Goal: Transaction & Acquisition: Purchase product/service

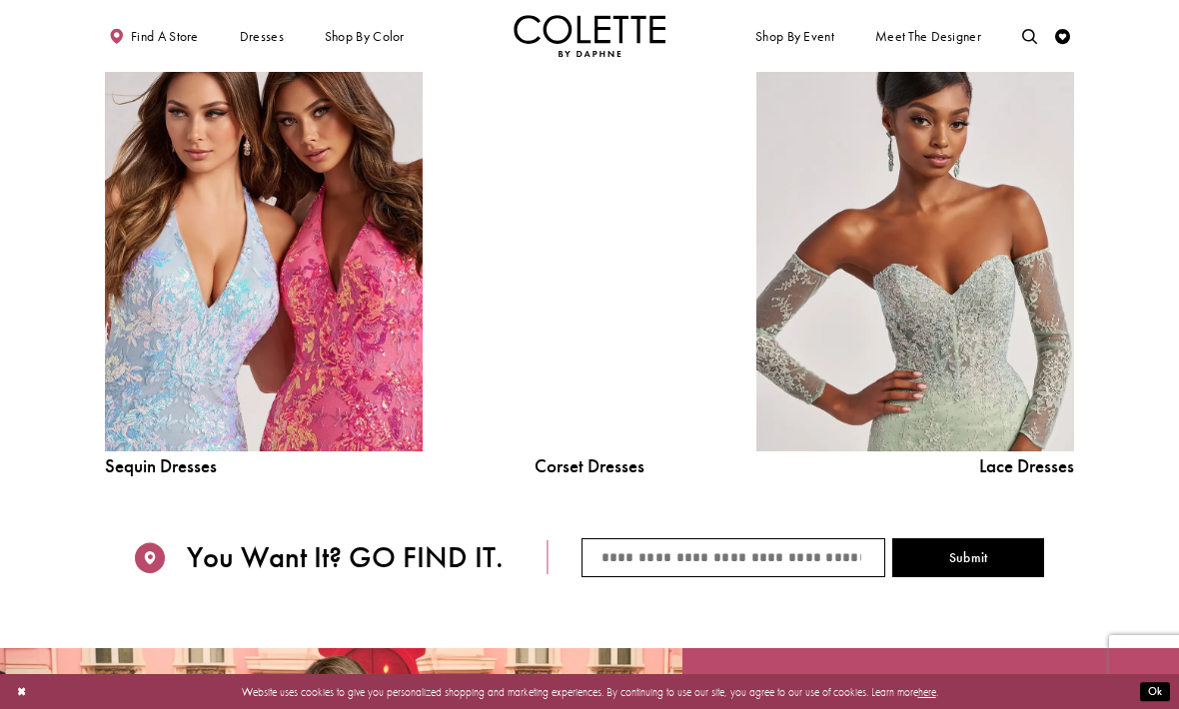
scroll to position [1684, 0]
click at [603, 373] on div at bounding box center [588, 252] width 227 height 402
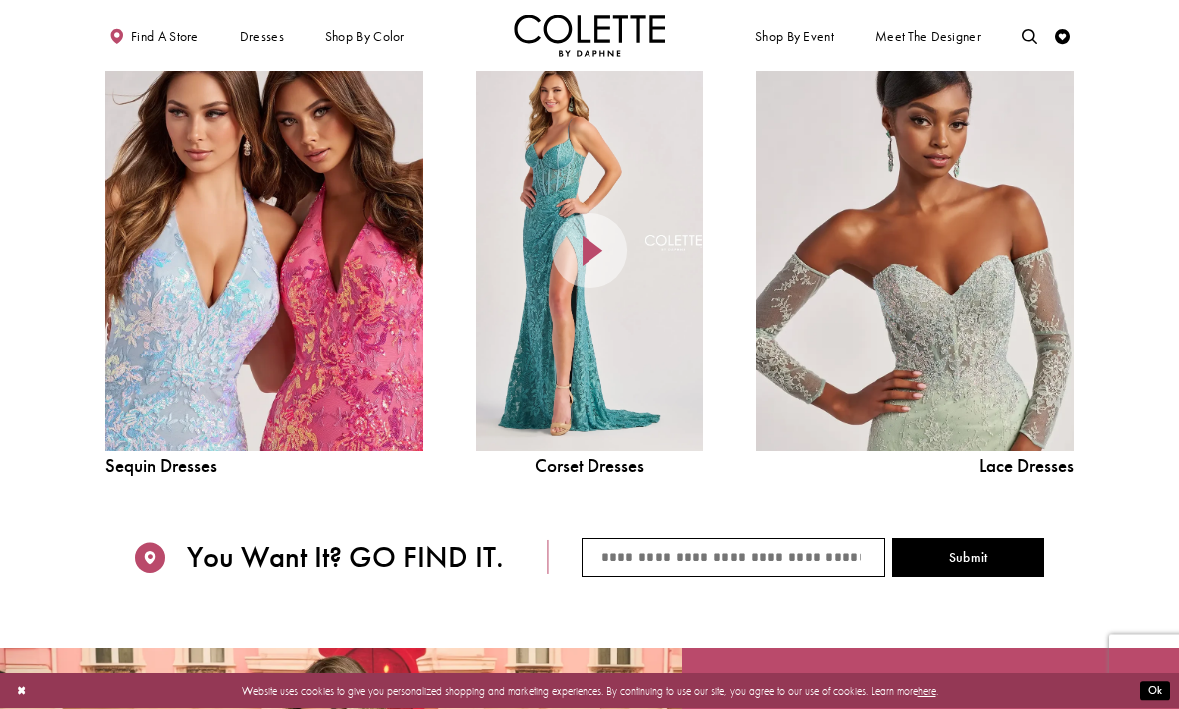
scroll to position [1685, 0]
click at [589, 368] on div at bounding box center [588, 251] width 227 height 402
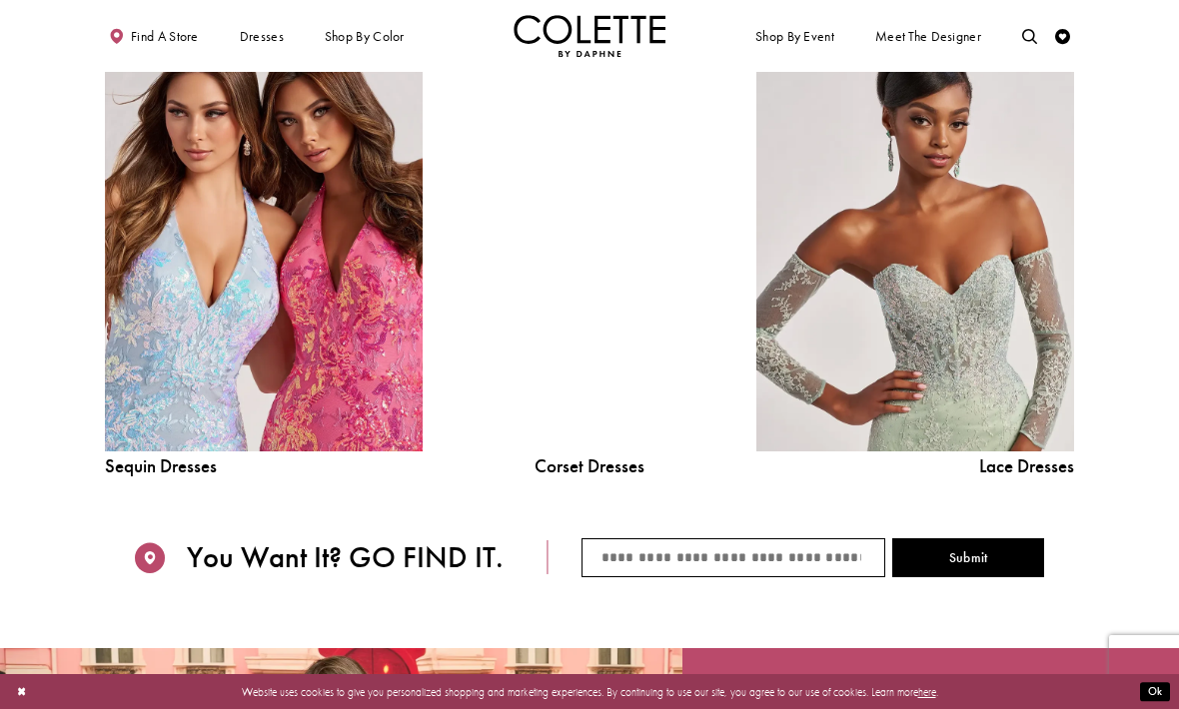
click at [595, 243] on div at bounding box center [588, 251] width 227 height 402
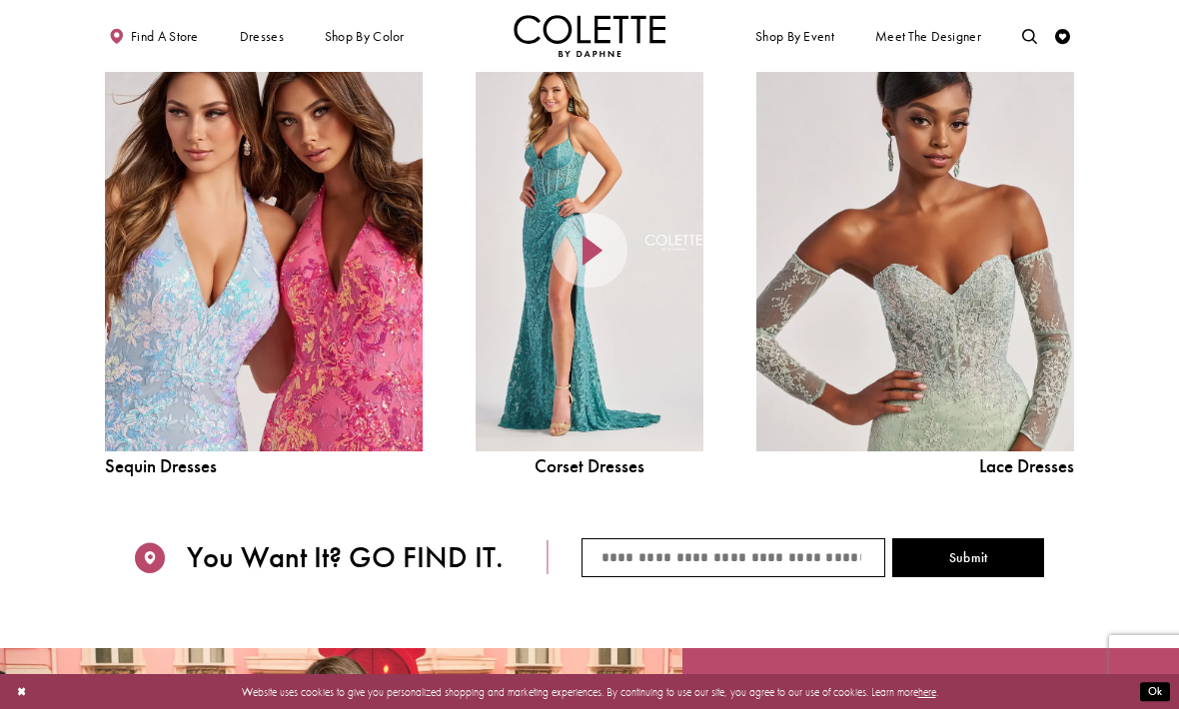
click at [584, 259] on icon at bounding box center [589, 251] width 76 height 76
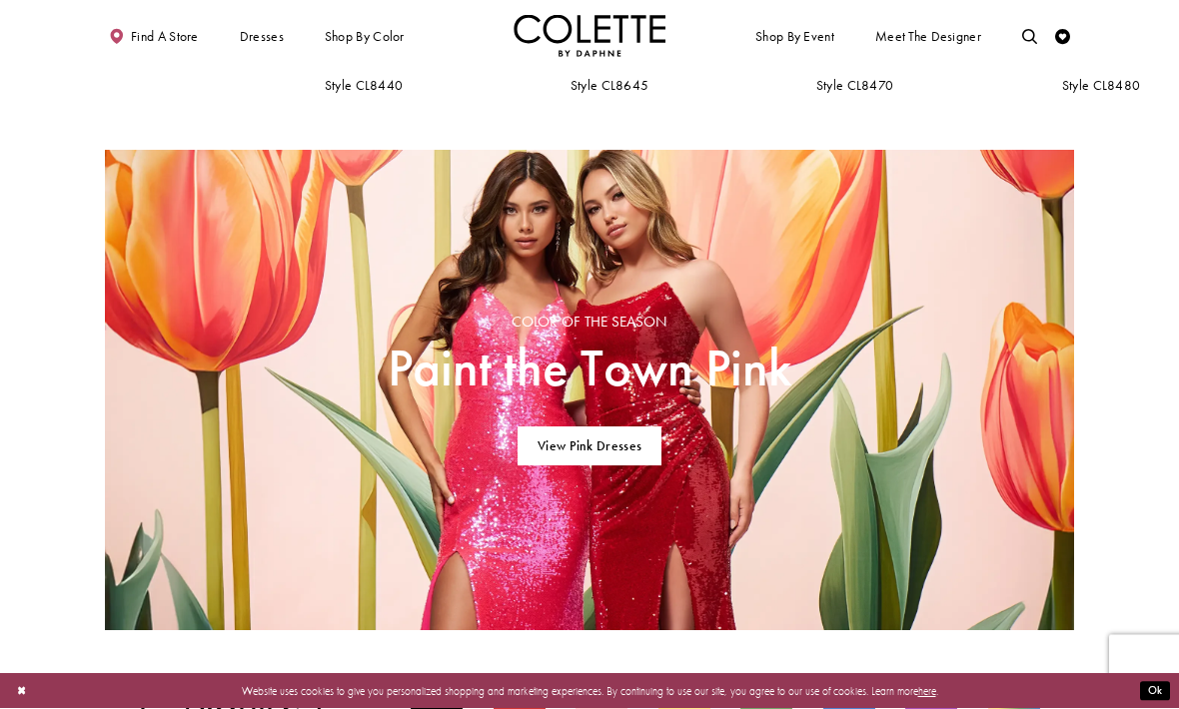
scroll to position [914, 0]
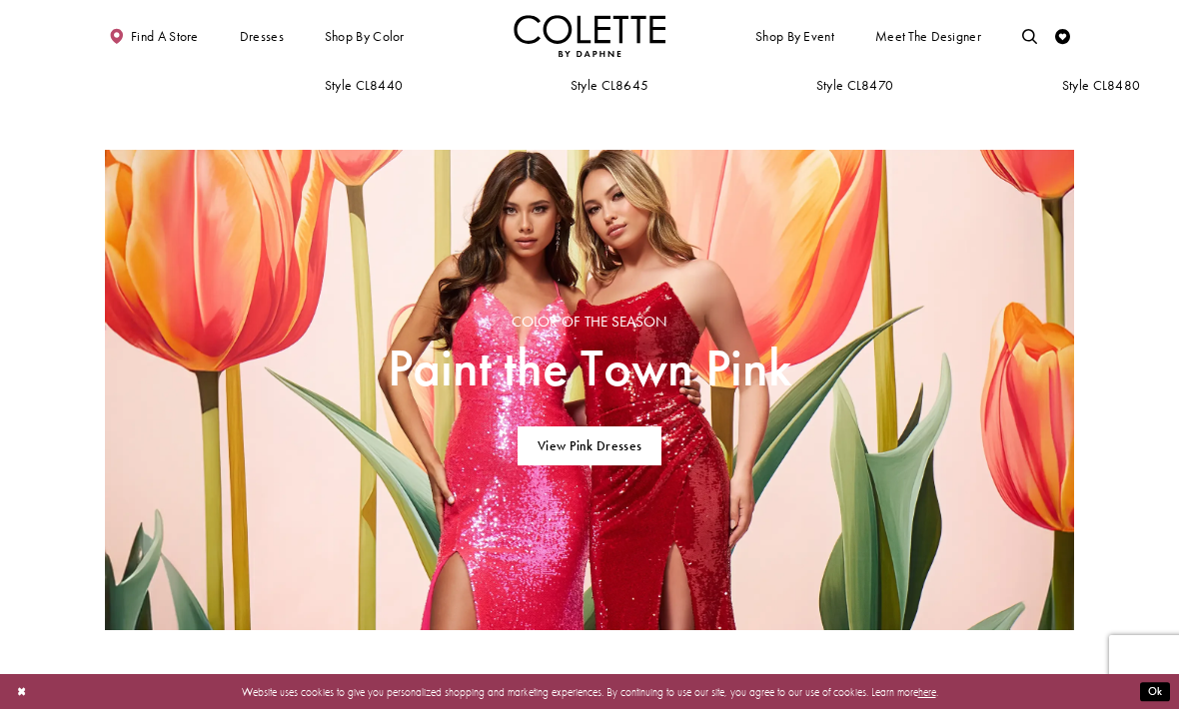
click at [603, 446] on link "View Pink Dresses" at bounding box center [589, 446] width 145 height 39
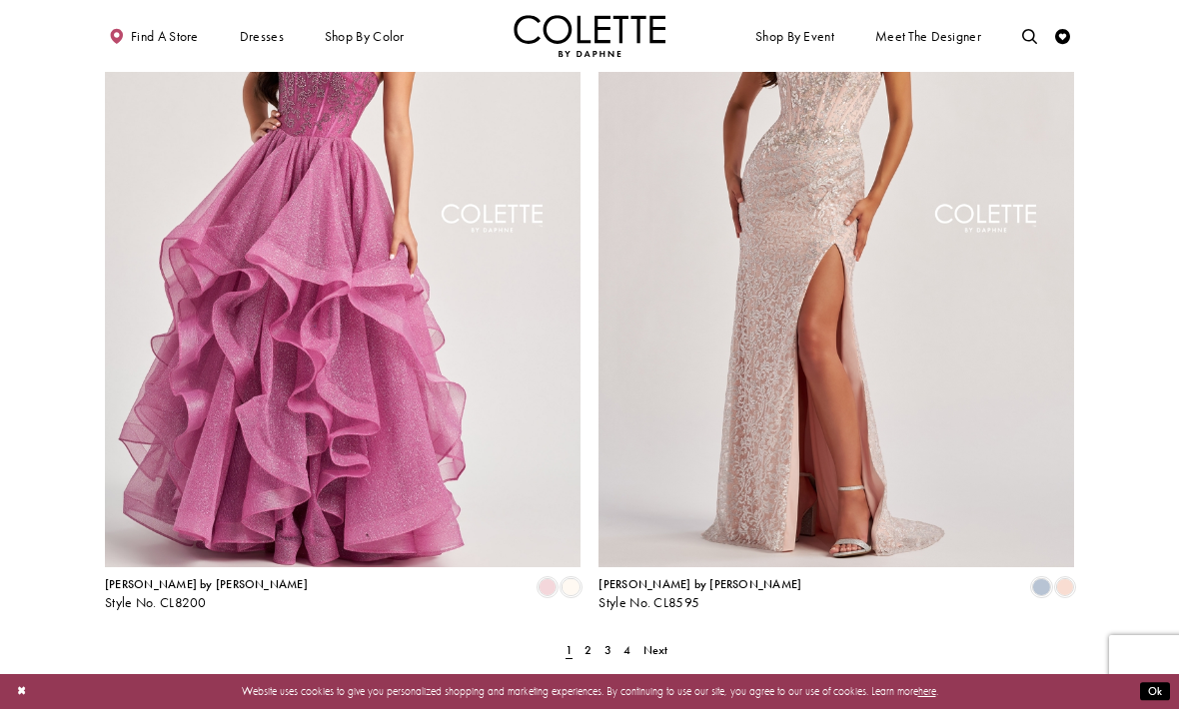
scroll to position [2507, 0]
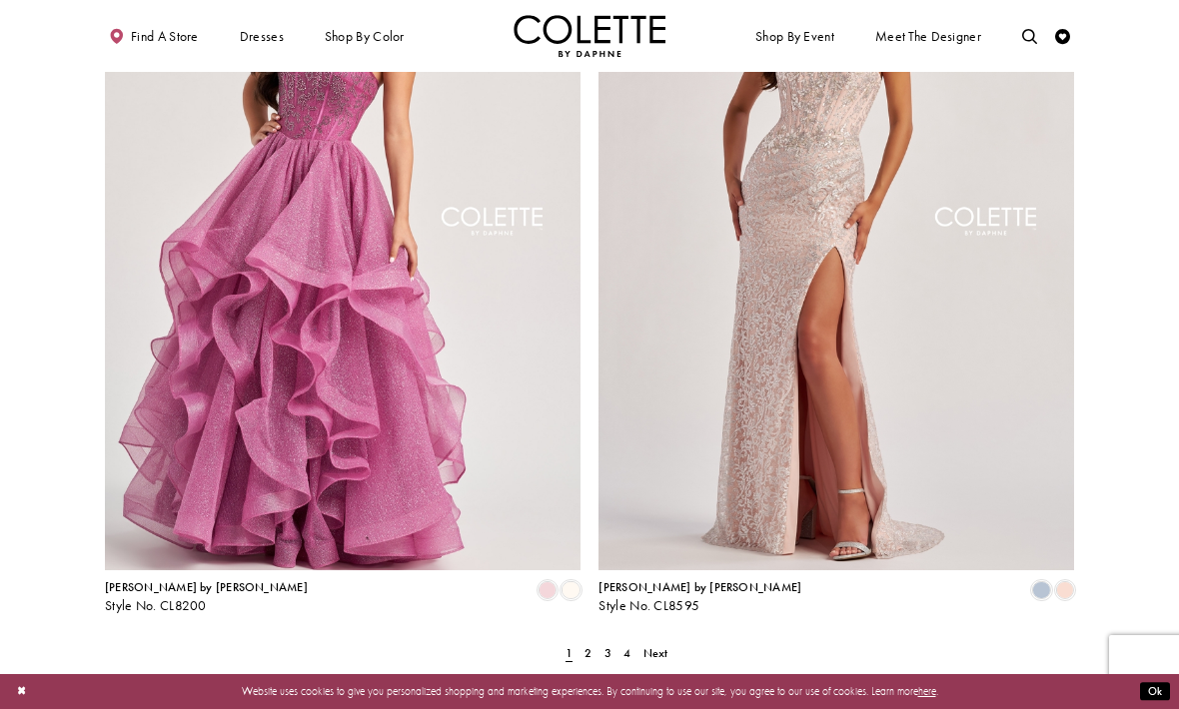
click at [592, 642] on link "2" at bounding box center [588, 653] width 16 height 22
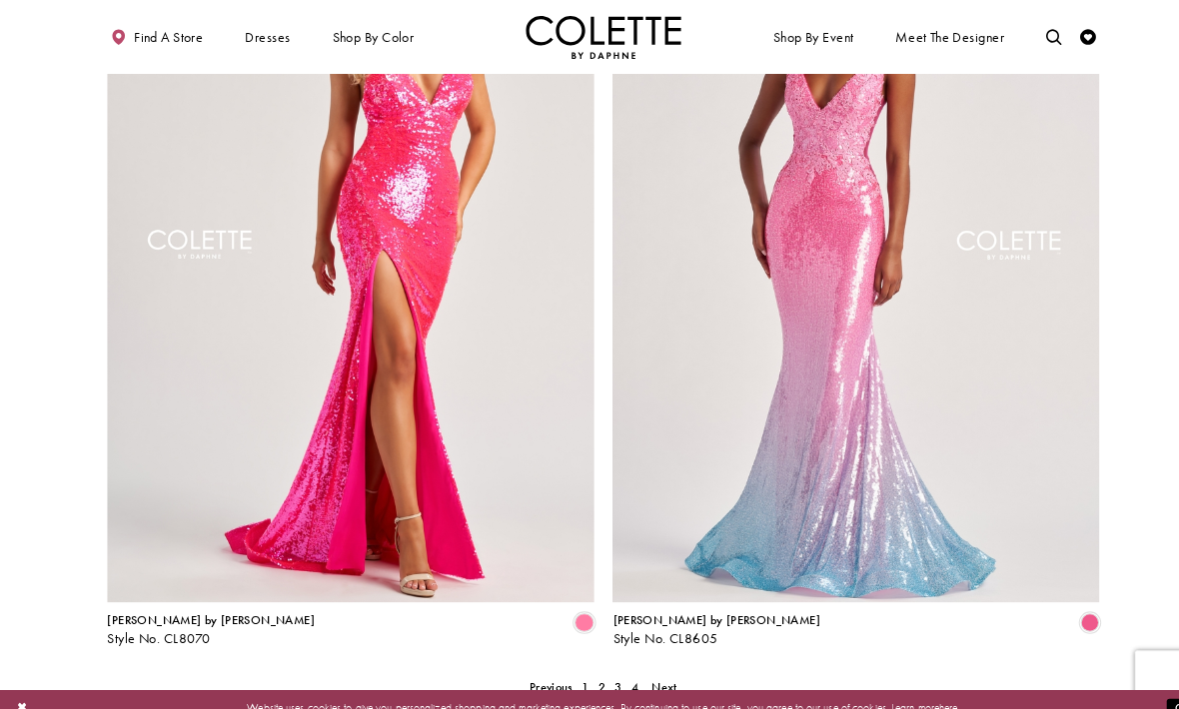
scroll to position [2493, 0]
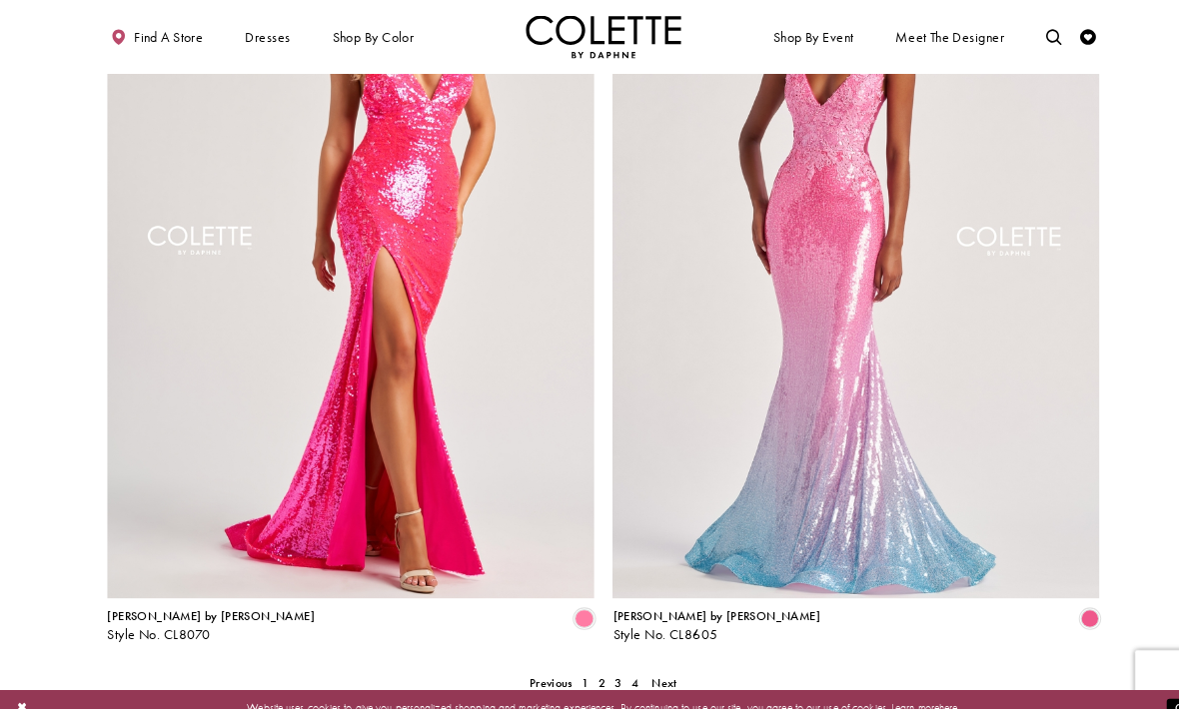
click at [611, 656] on link "3" at bounding box center [604, 667] width 16 height 22
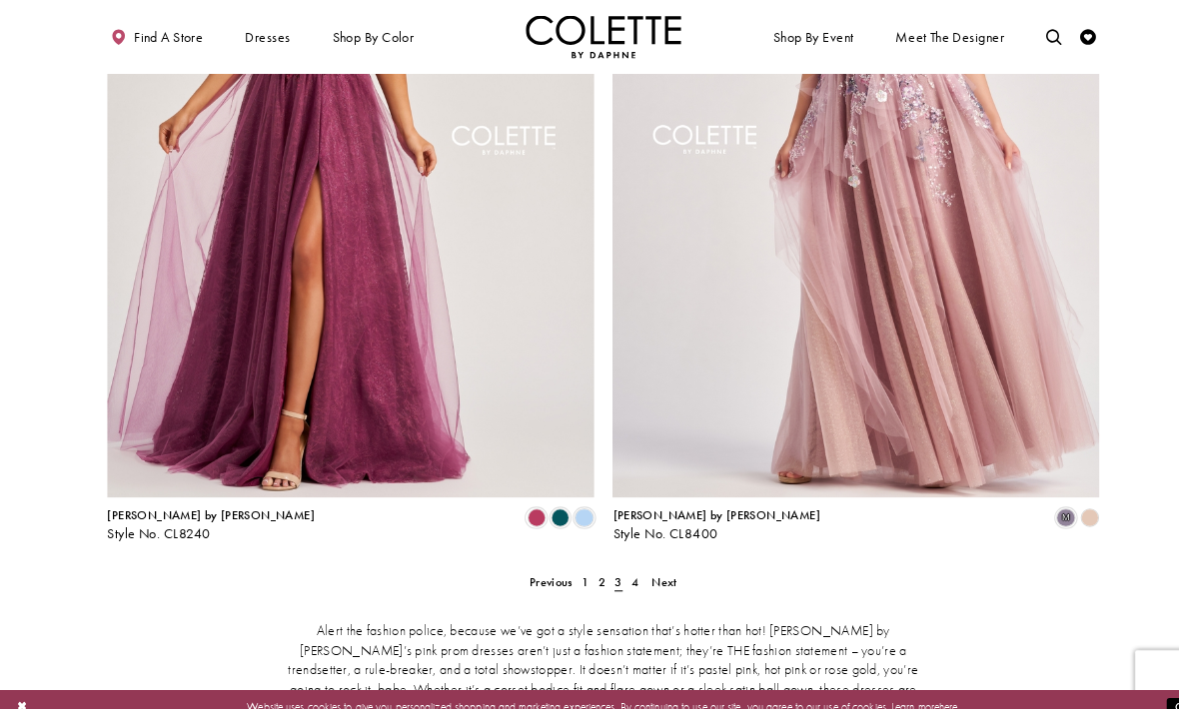
scroll to position [2588, 0]
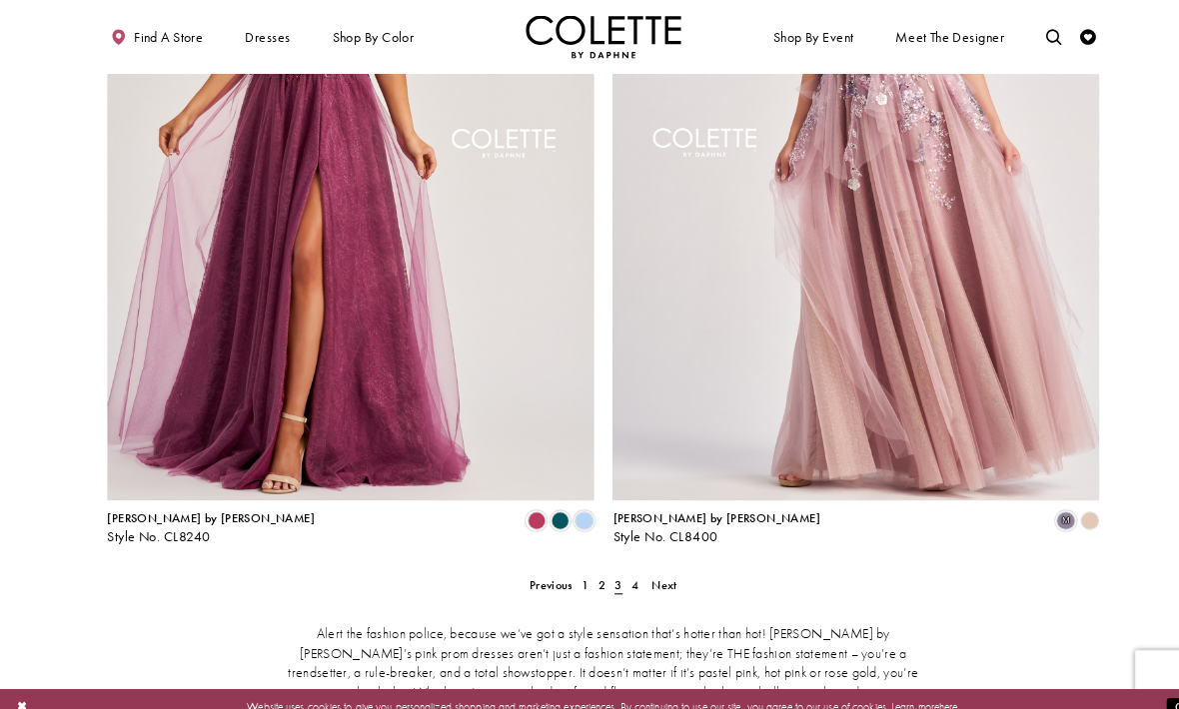
click at [621, 564] on span "4" at bounding box center [620, 572] width 7 height 16
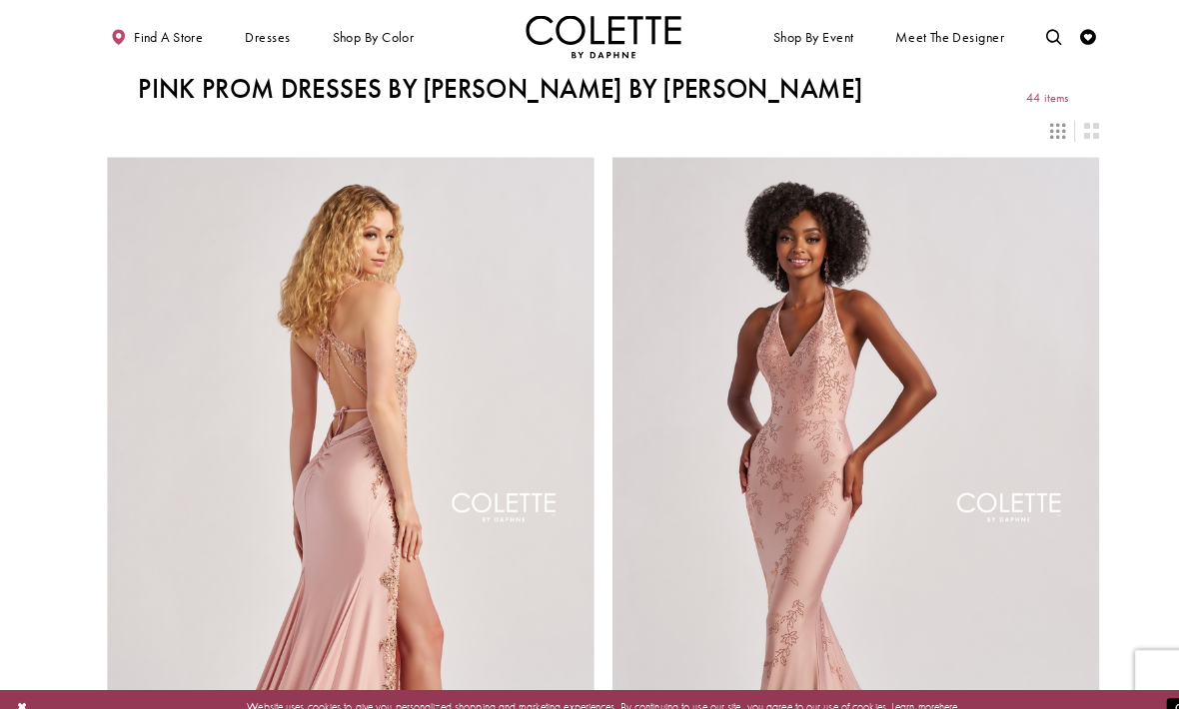
click at [0, 0] on span "PROM DRESSES" at bounding box center [0, 0] width 0 height 0
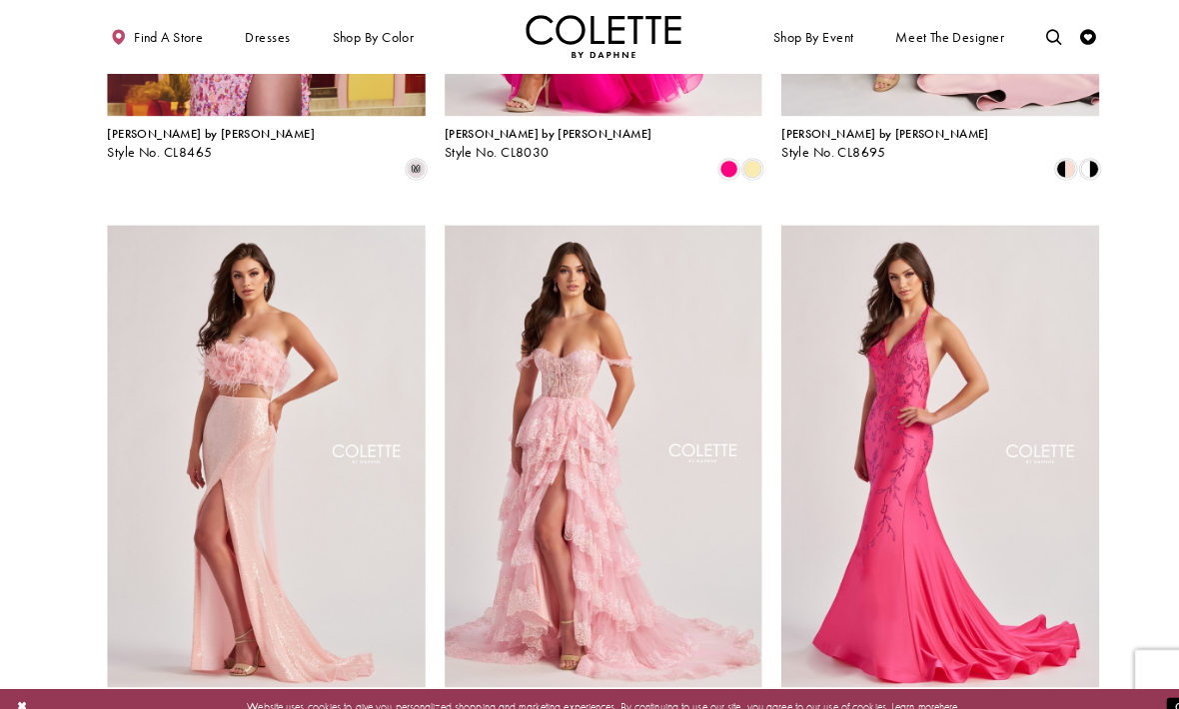
scroll to position [493, 0]
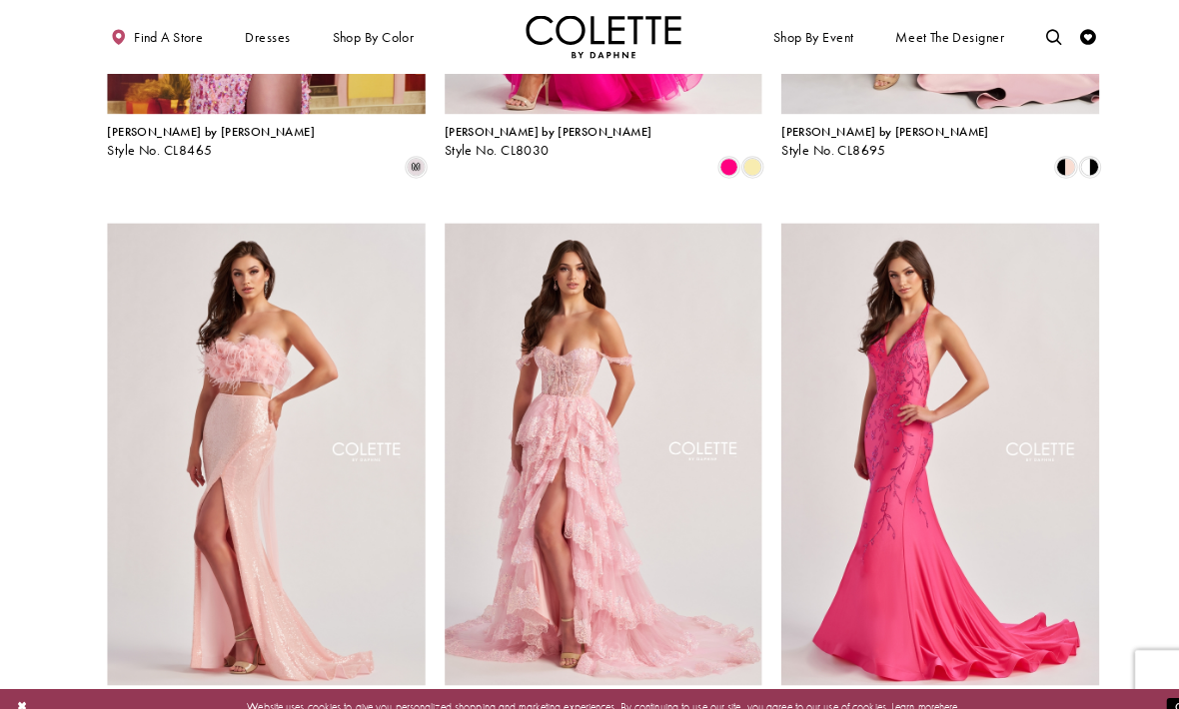
click at [496, 679] on span "Colette by Daphne" at bounding box center [536, 687] width 203 height 16
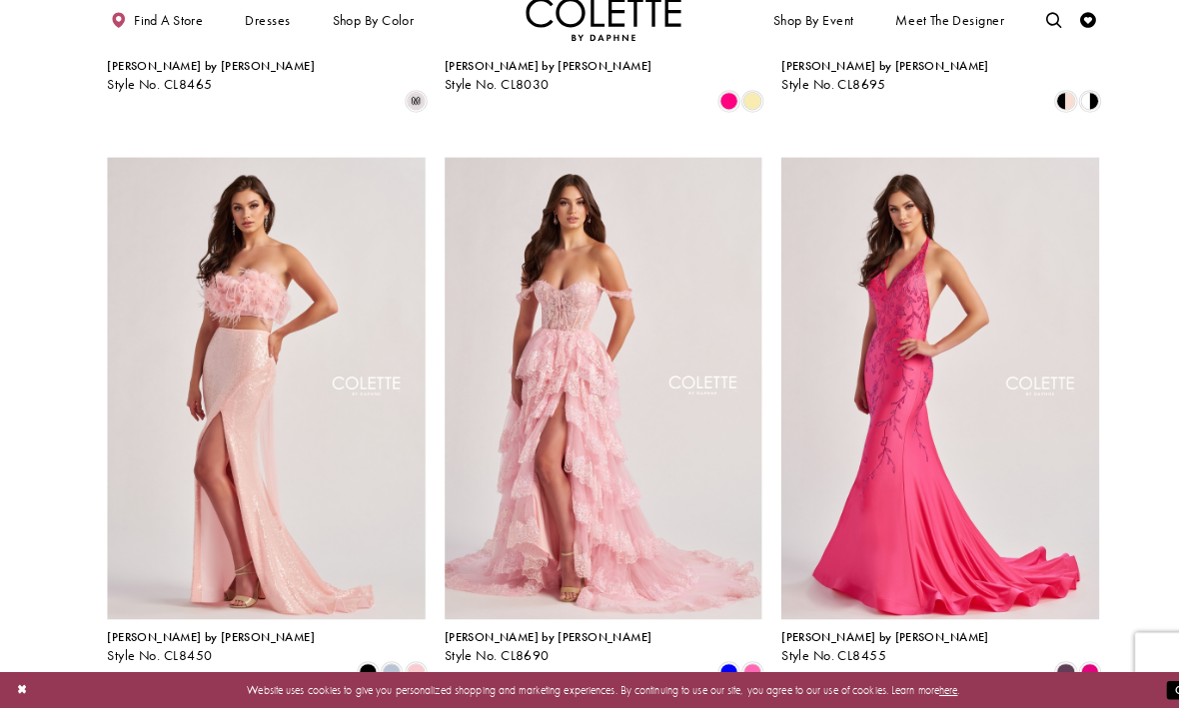
scroll to position [540, 0]
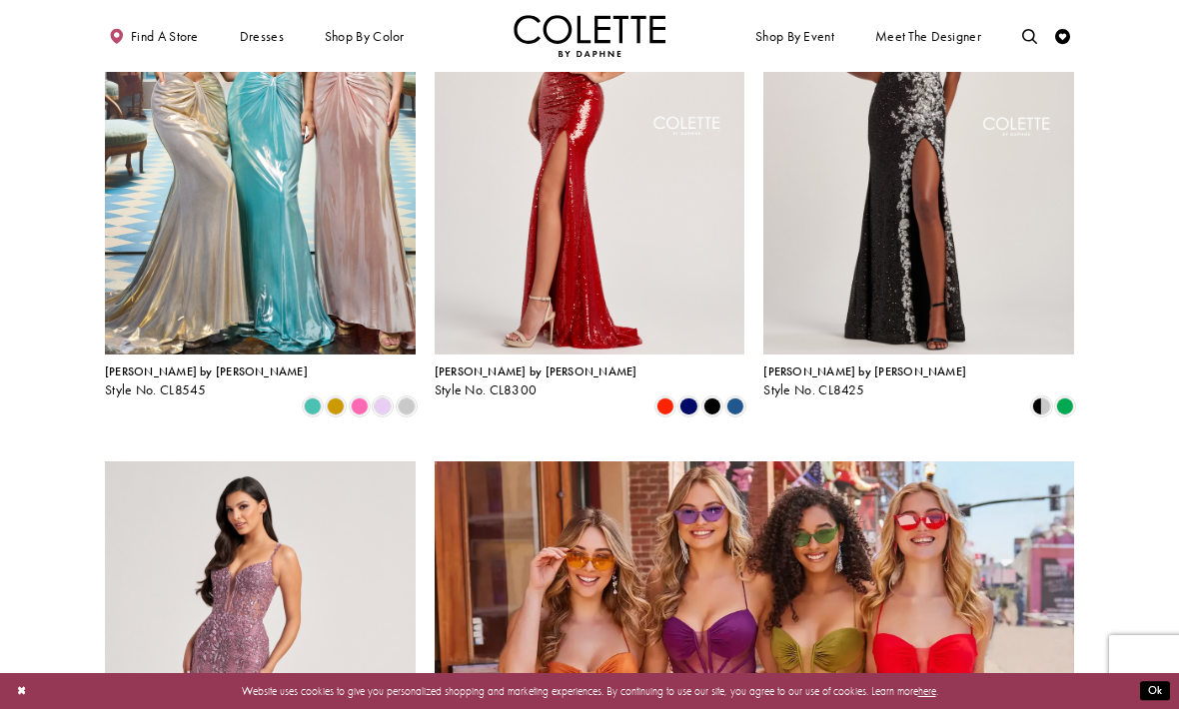
scroll to position [2873, 0]
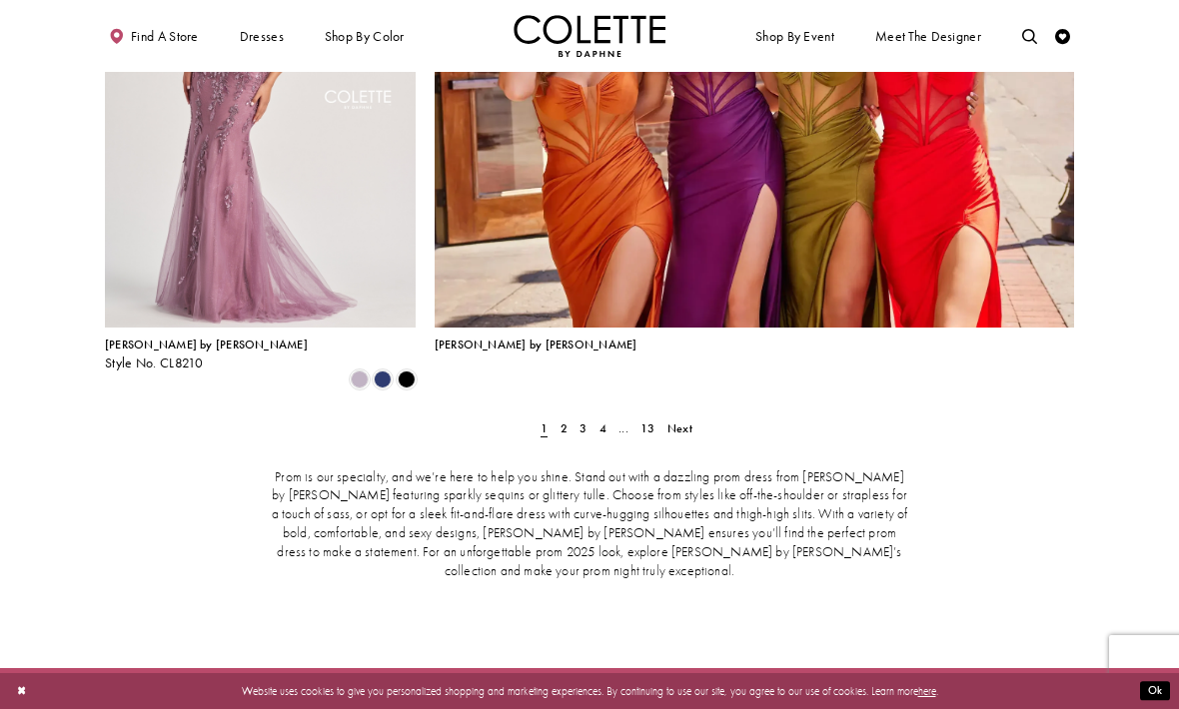
click at [562, 421] on span "2" at bounding box center [563, 429] width 7 height 16
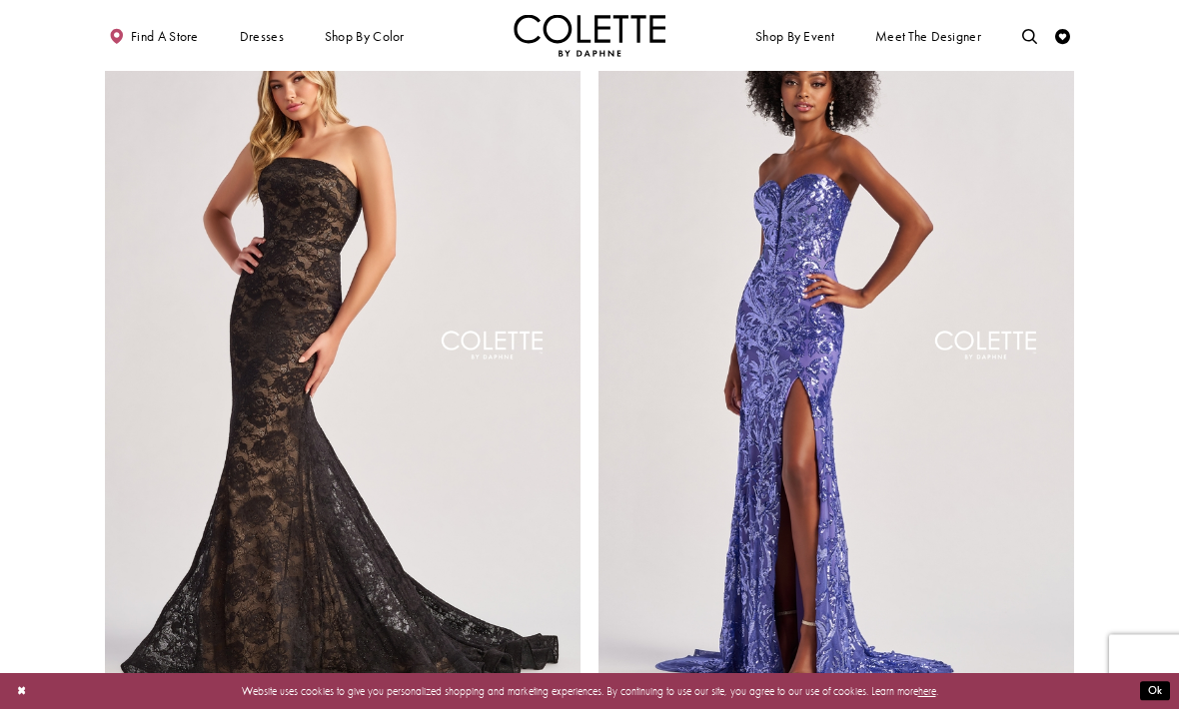
scroll to position [2687, 0]
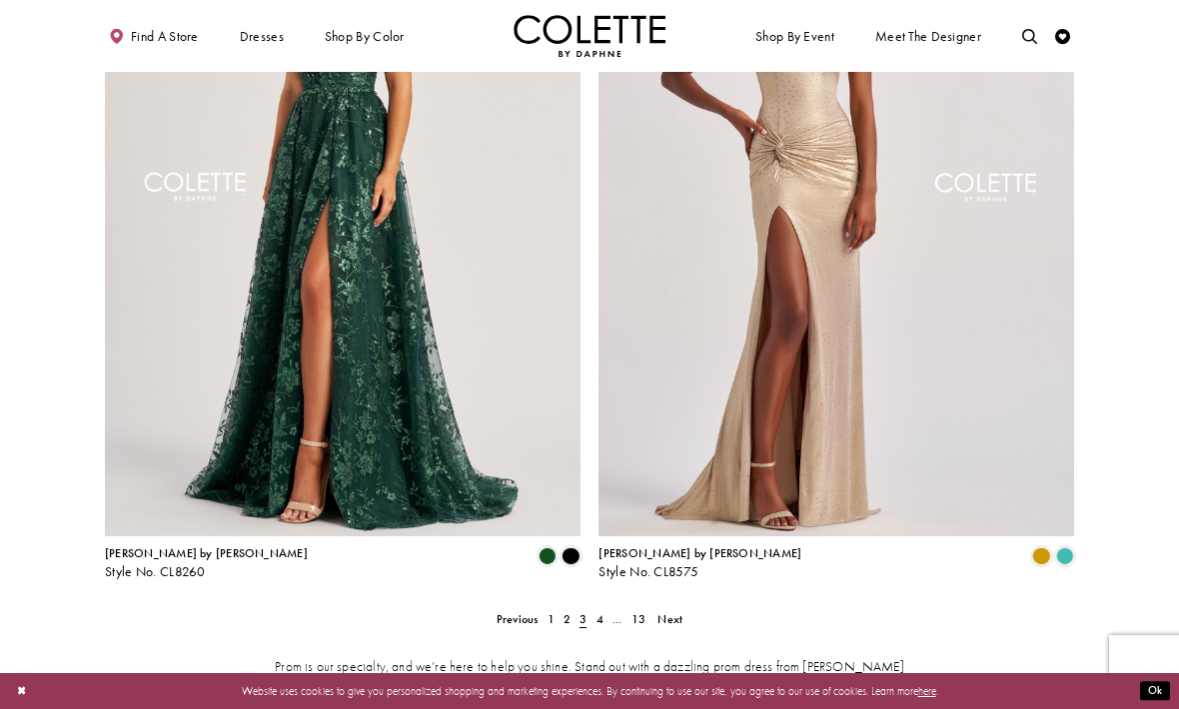
scroll to position [2856, 0]
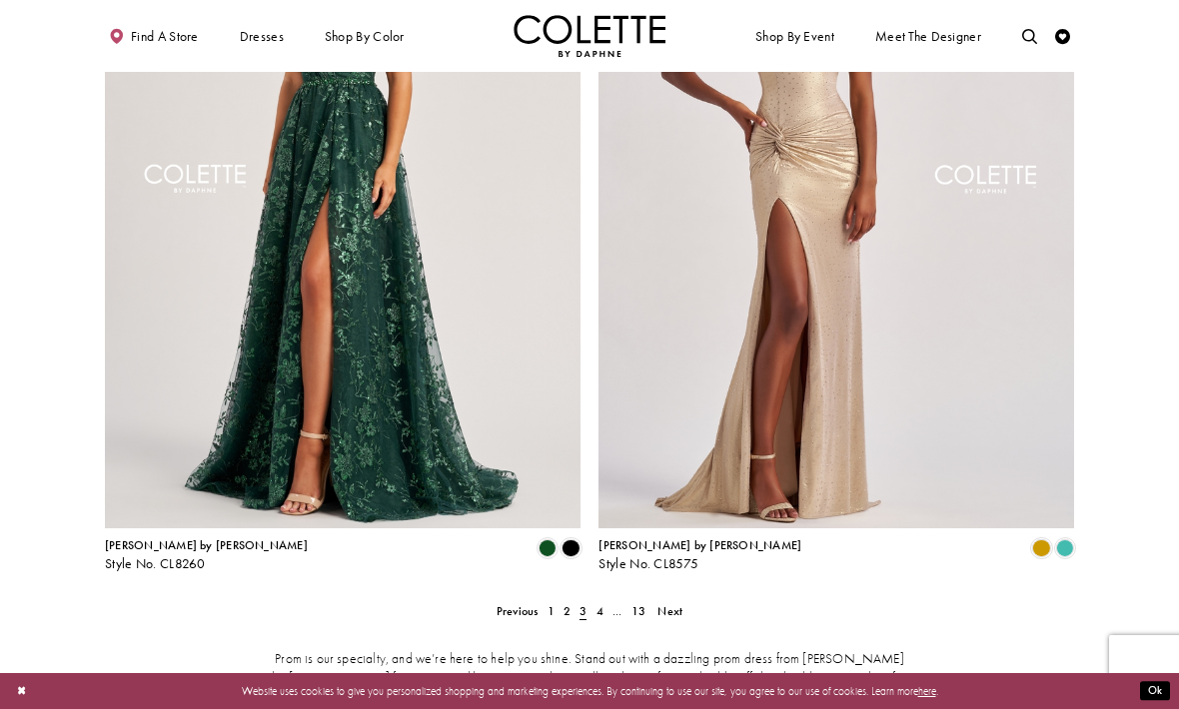
click at [602, 603] on span "4" at bounding box center [599, 611] width 7 height 16
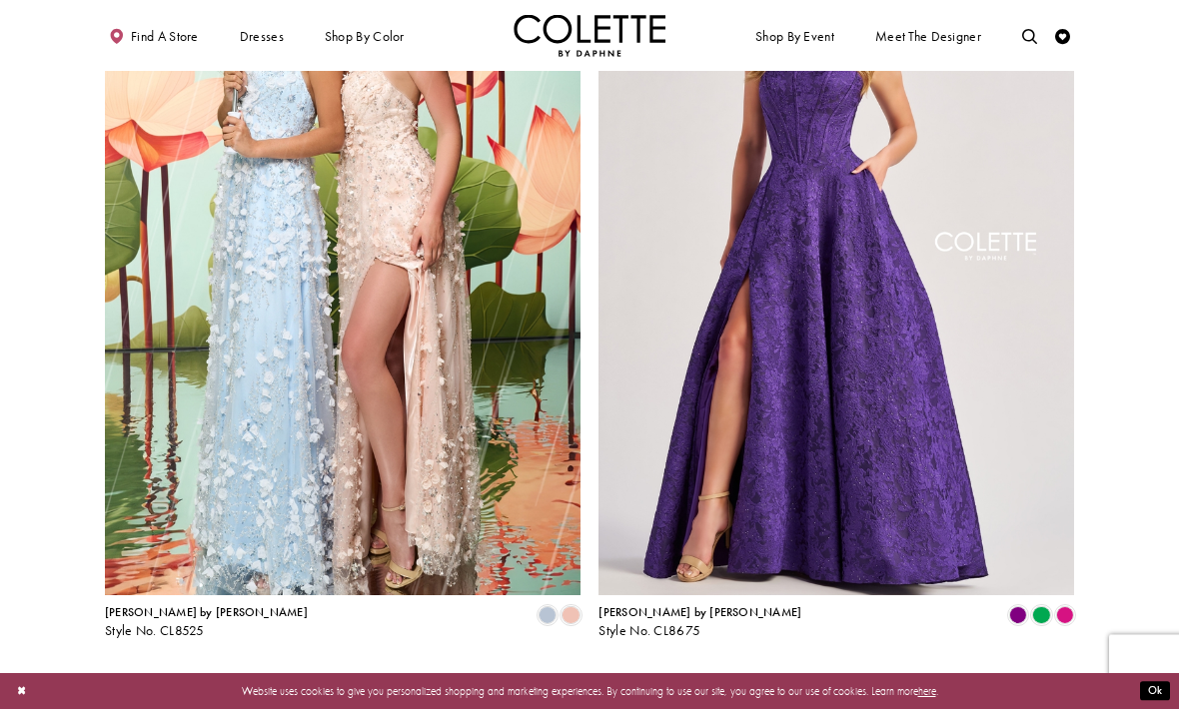
scroll to position [2798, 0]
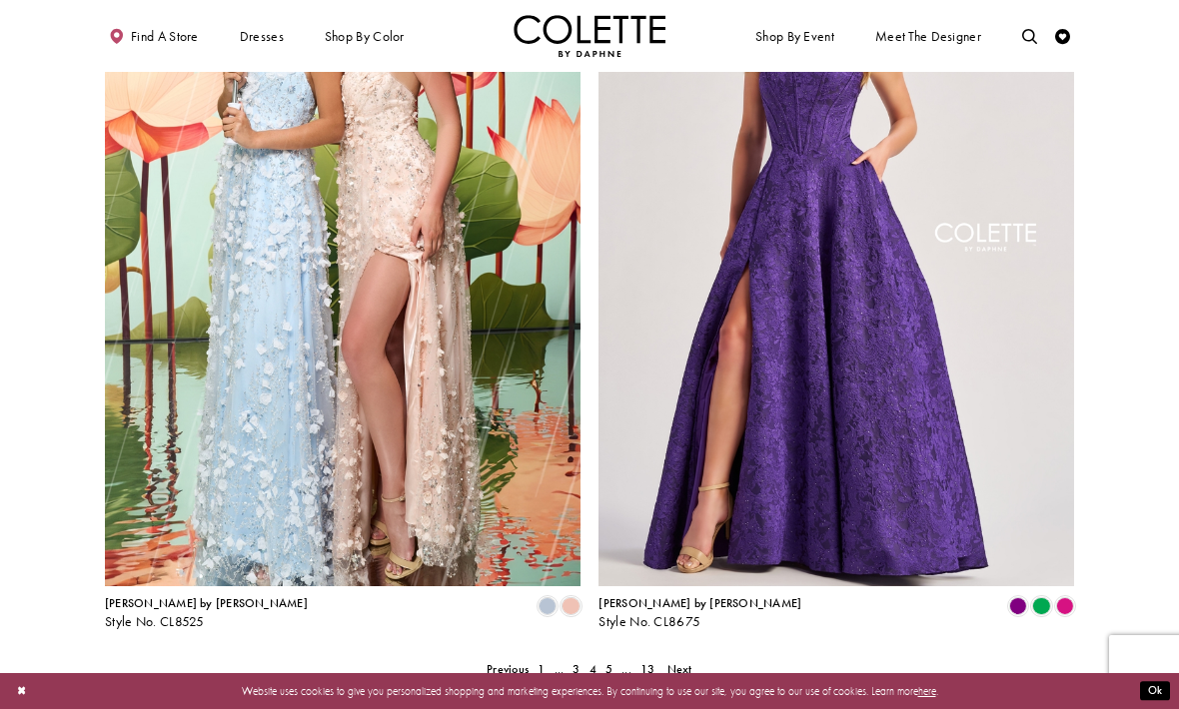
click at [613, 658] on link "5" at bounding box center [608, 669] width 16 height 22
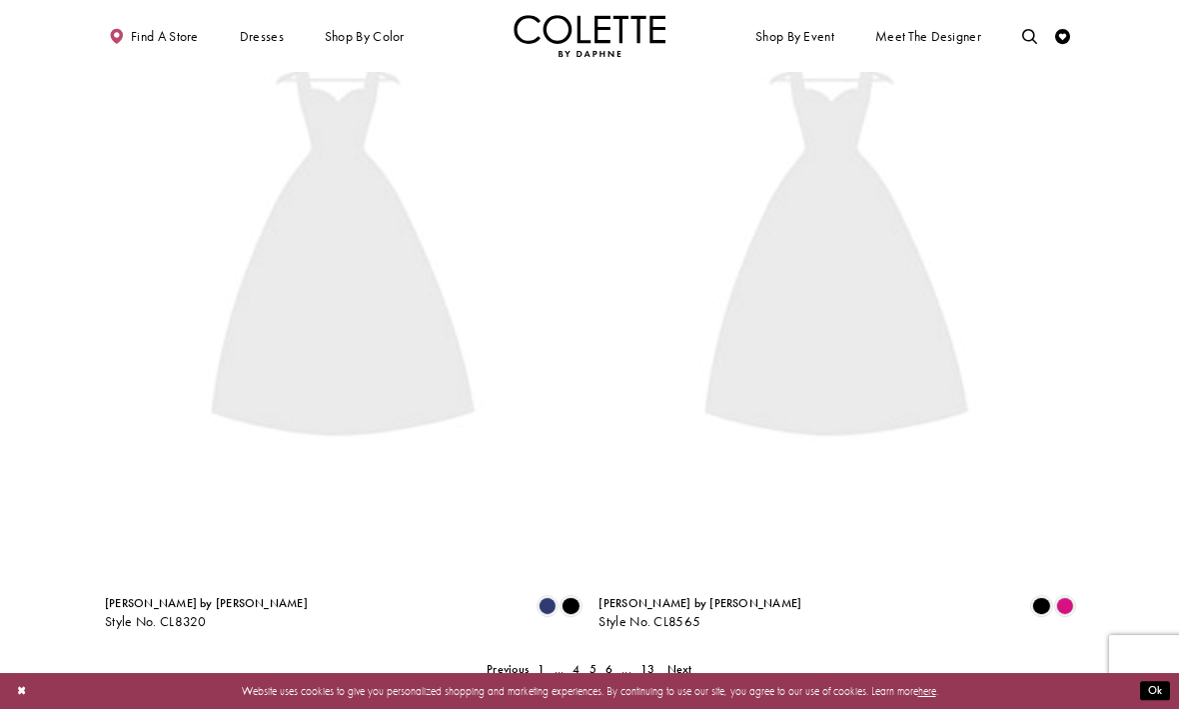
scroll to position [388, 0]
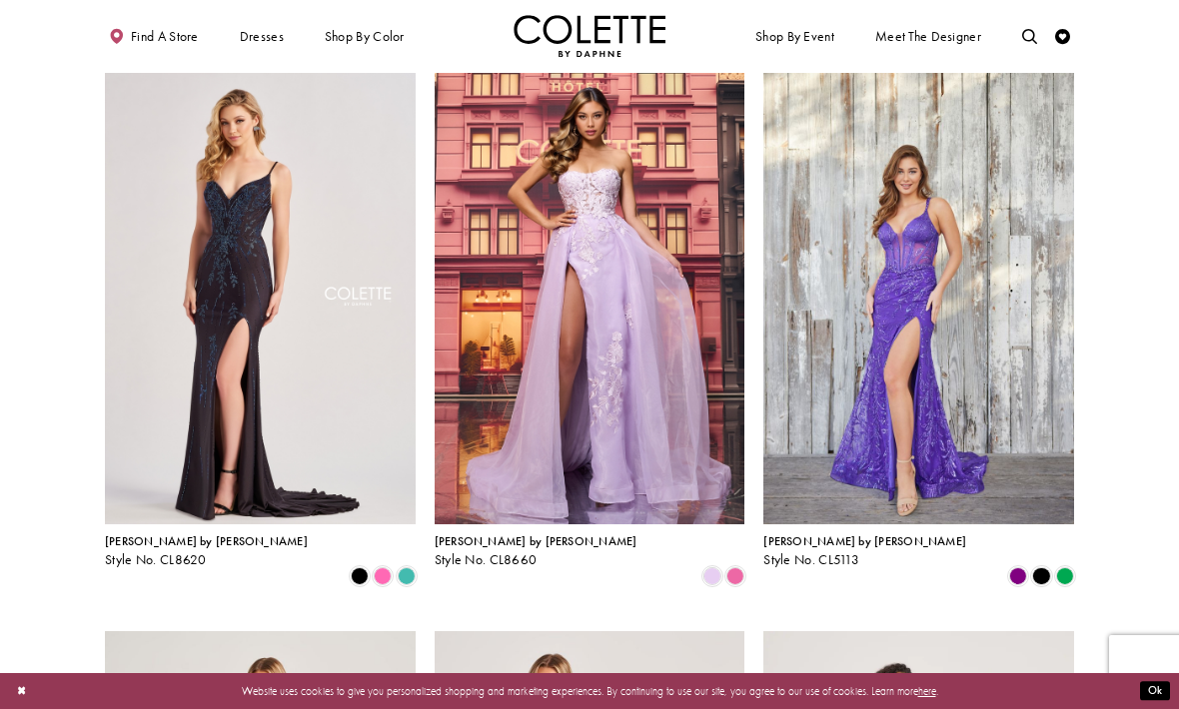
click at [691, 564] on div "Product List" at bounding box center [653, 575] width 188 height 23
click at [497, 551] on span "Style No. CL8660" at bounding box center [486, 559] width 103 height 17
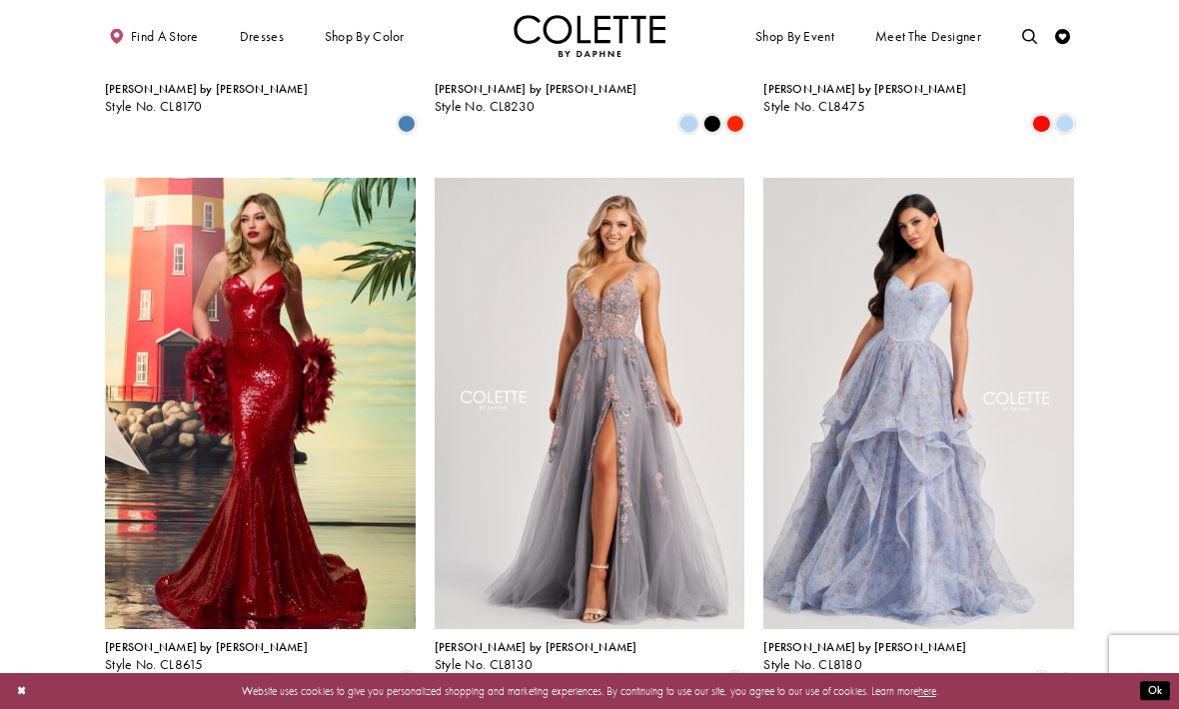
scroll to position [1967, 0]
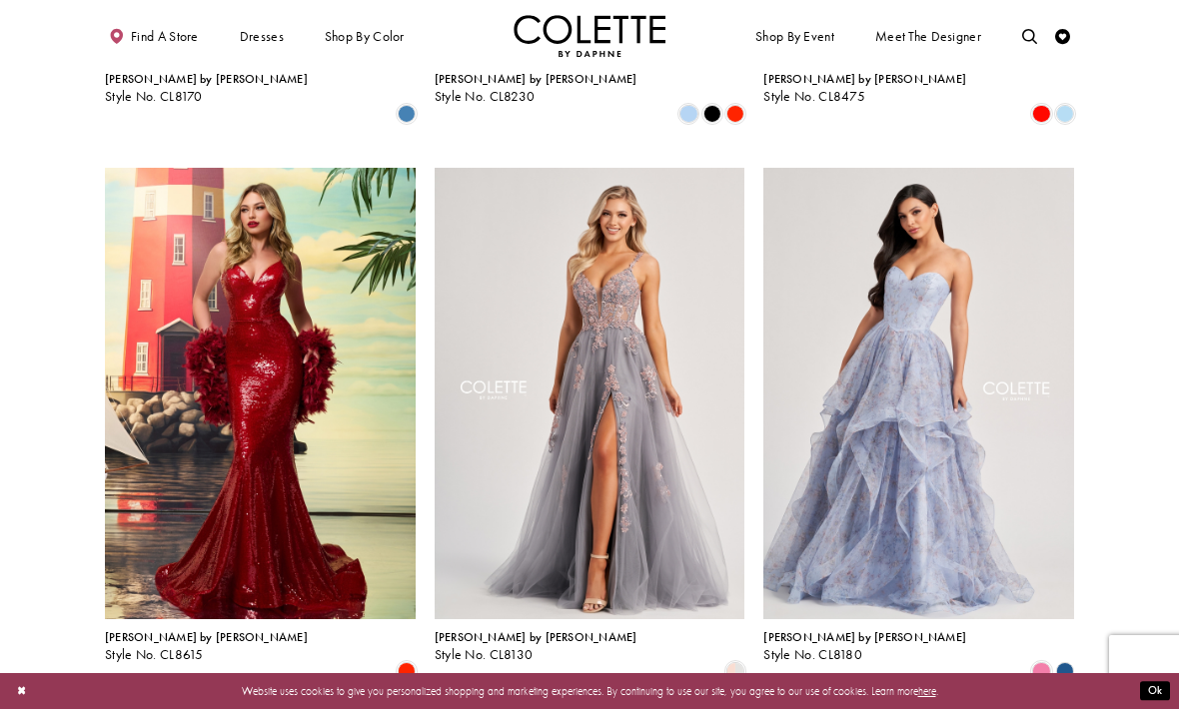
click at [1005, 432] on img "Visit Colette by Daphne Style No. CL8180 Page" at bounding box center [918, 394] width 311 height 452
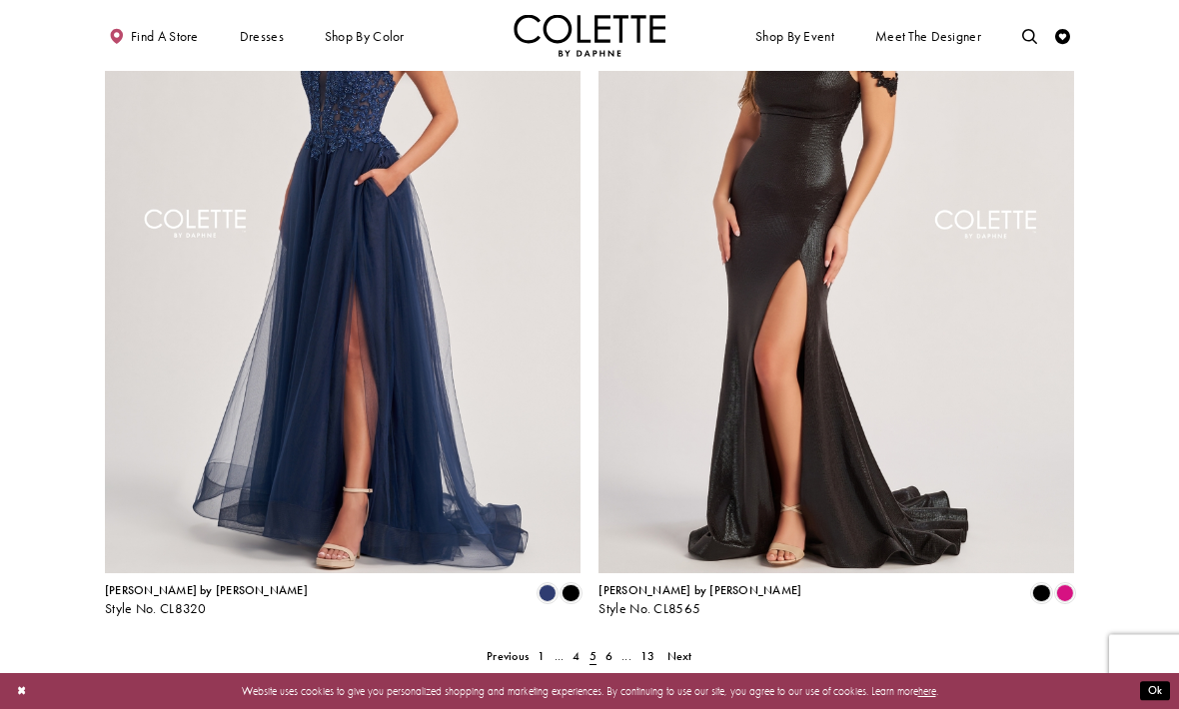
scroll to position [2811, 0]
click at [615, 645] on link "6" at bounding box center [608, 656] width 16 height 22
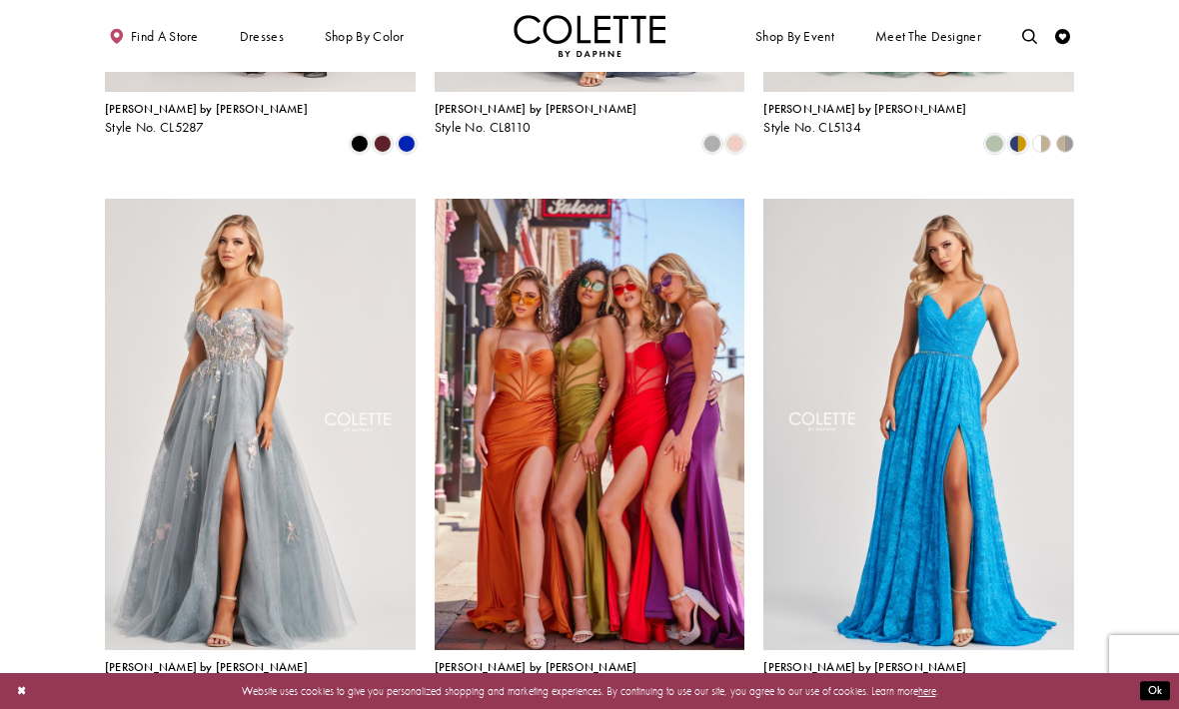
scroll to position [819, 0]
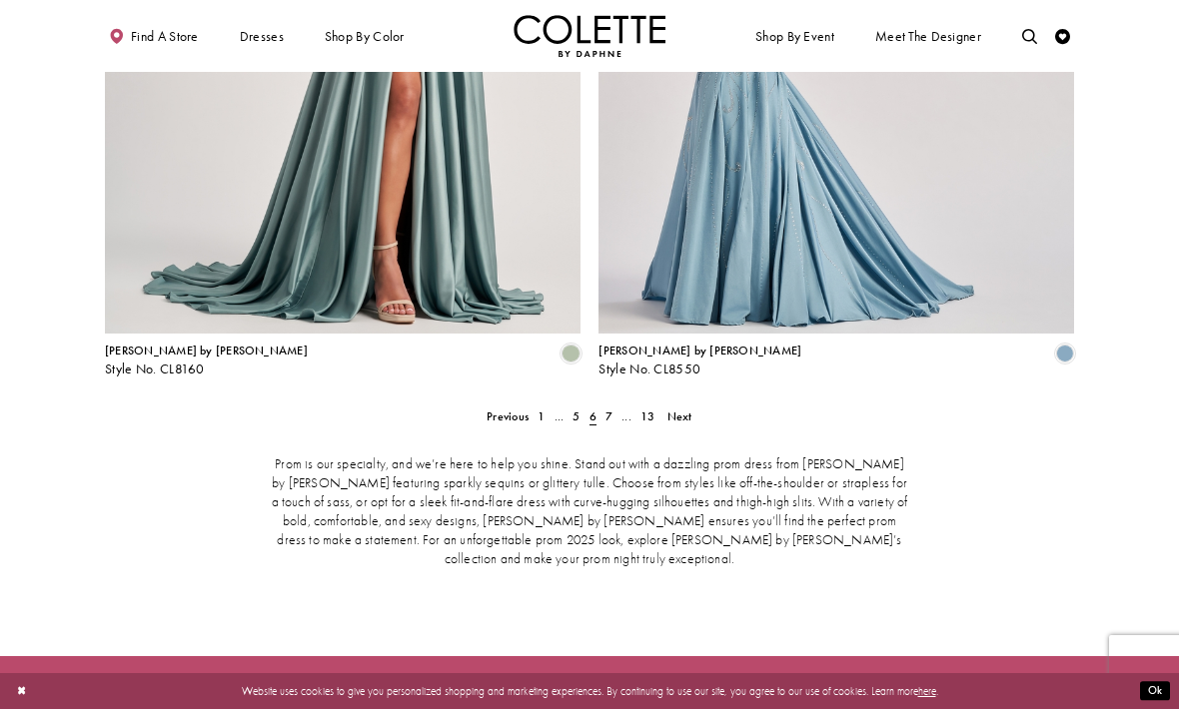
click at [612, 409] on span "7" at bounding box center [608, 417] width 7 height 16
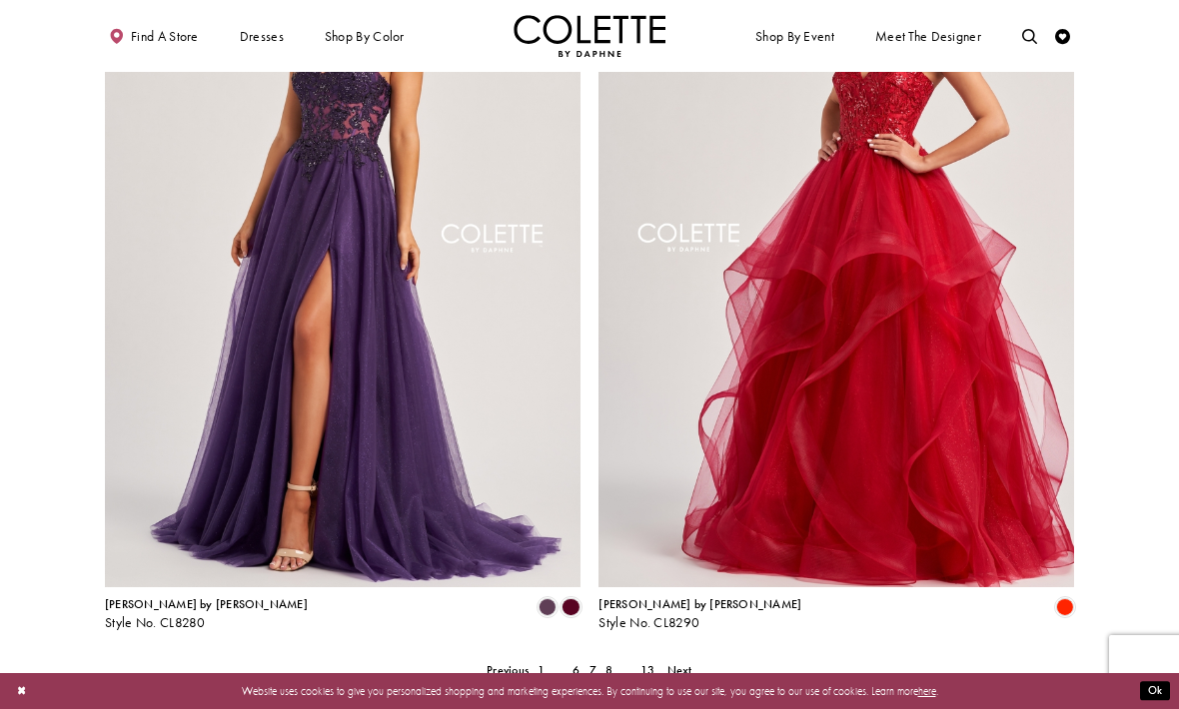
scroll to position [2737, 0]
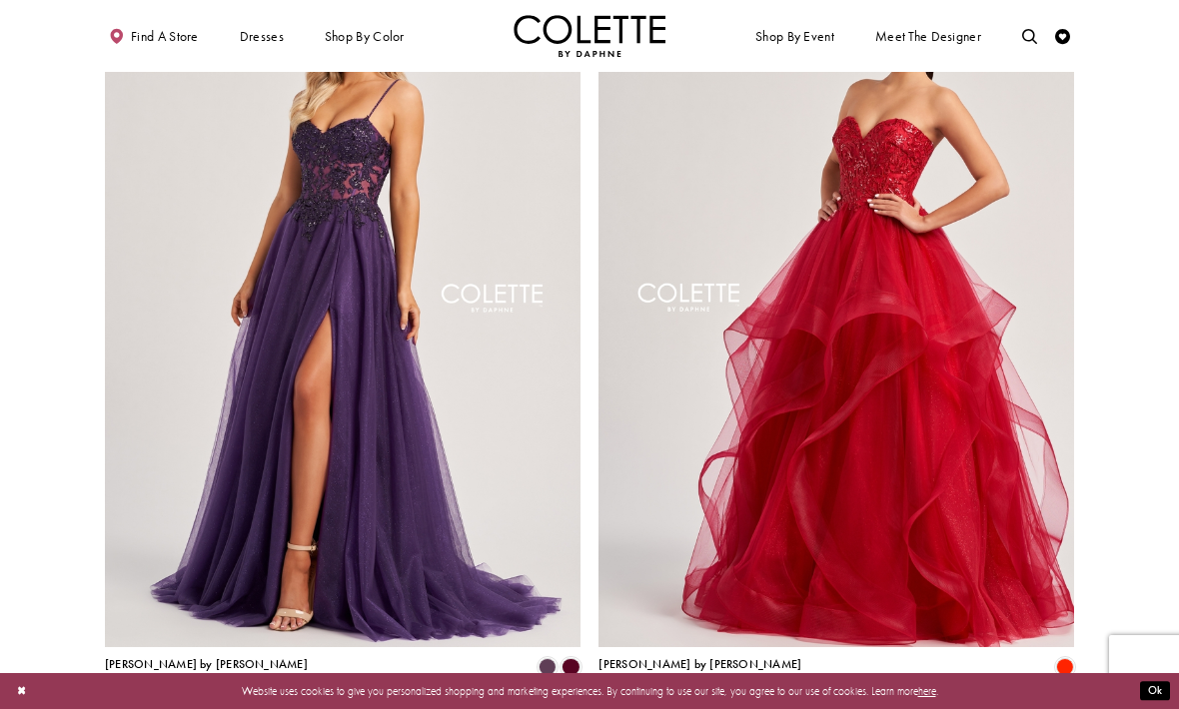
click at [667, 656] on span "[PERSON_NAME] by [PERSON_NAME]" at bounding box center [699, 664] width 203 height 16
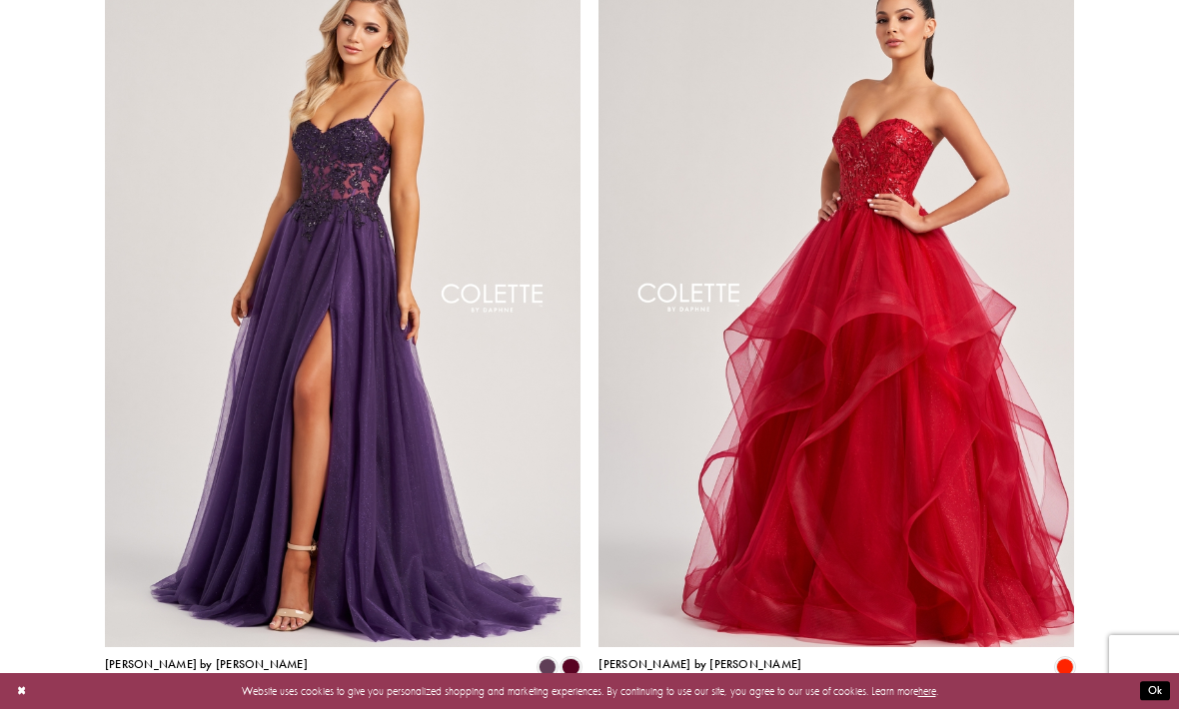
scroll to position [2803, 0]
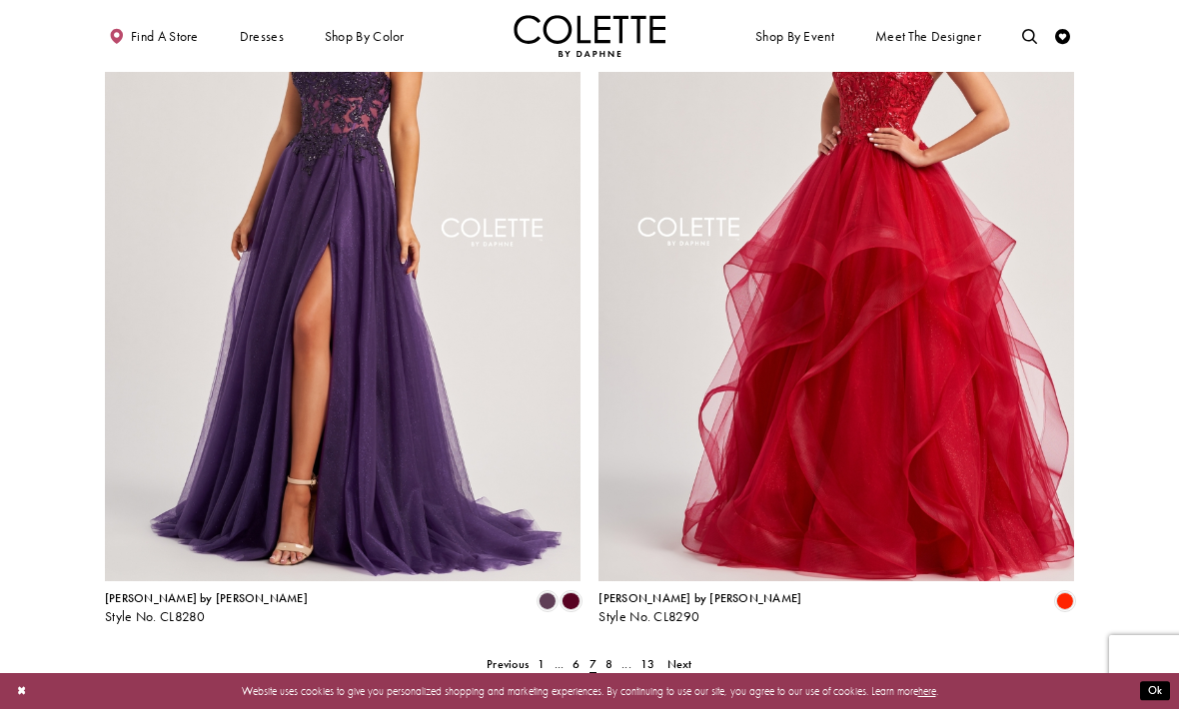
click at [611, 656] on span "8" at bounding box center [608, 664] width 7 height 16
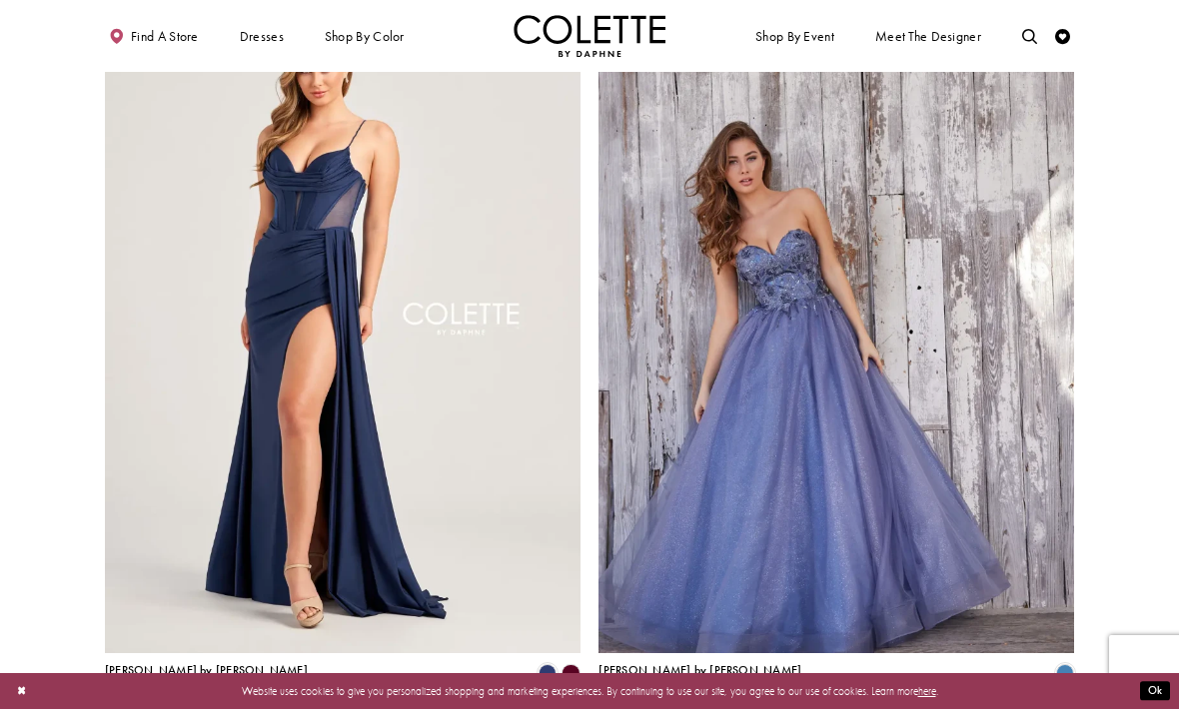
scroll to position [2729, 0]
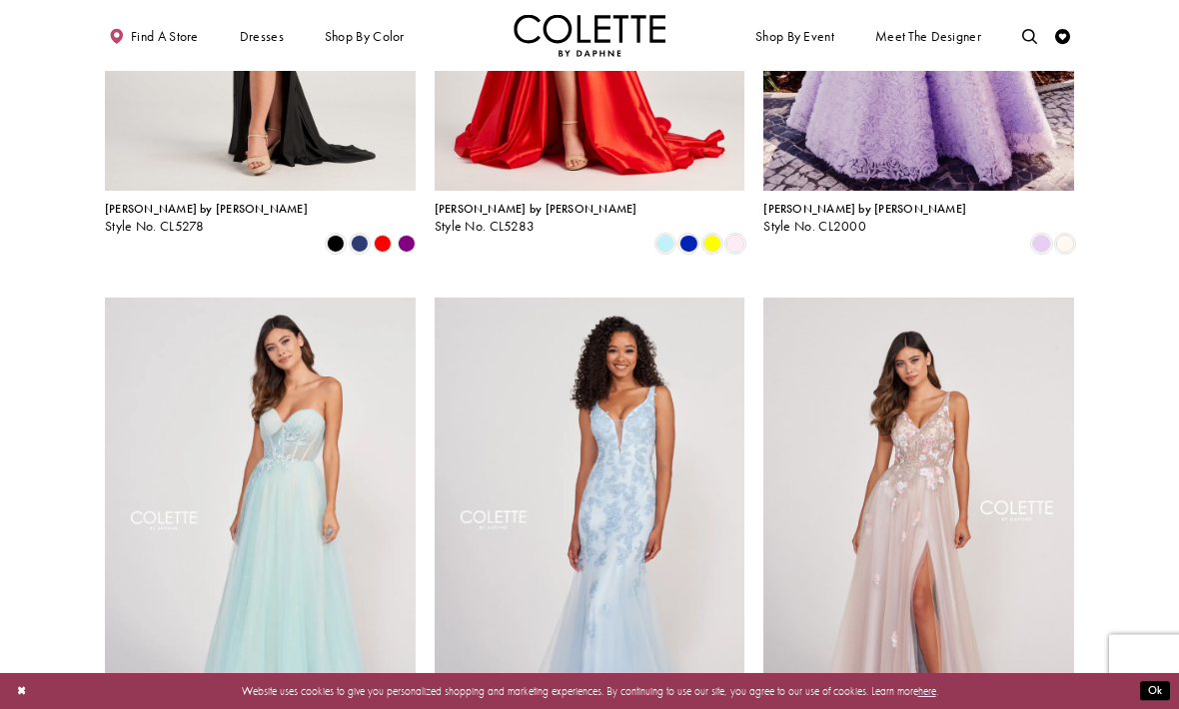
scroll to position [1837, 0]
click at [307, 580] on img "Visit Colette by Daphne Style No. CL2001 Page" at bounding box center [260, 524] width 311 height 452
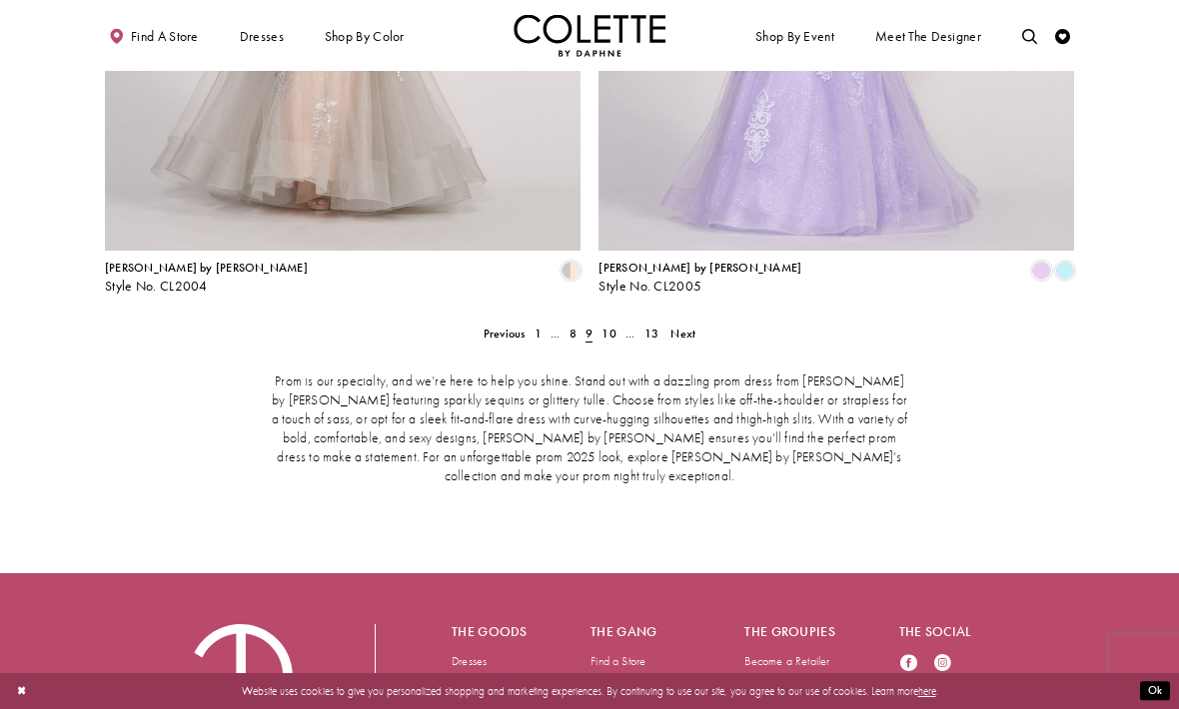
scroll to position [3126, 0]
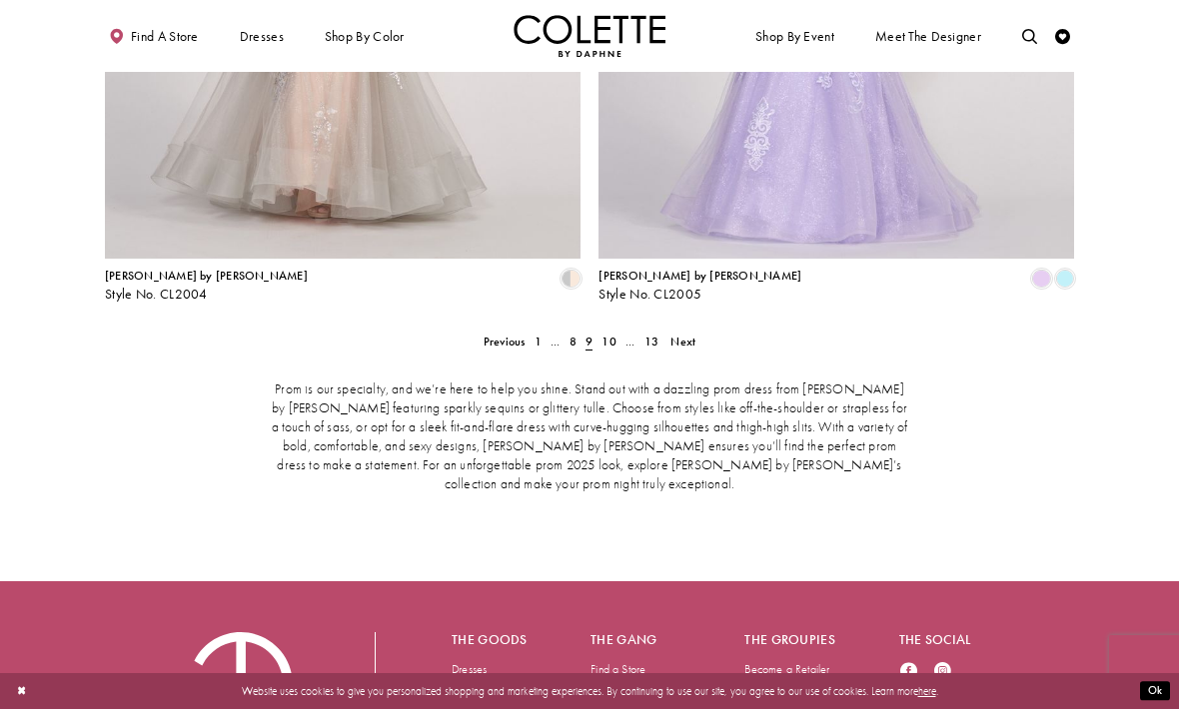
click at [614, 334] on span "10" at bounding box center [608, 342] width 14 height 16
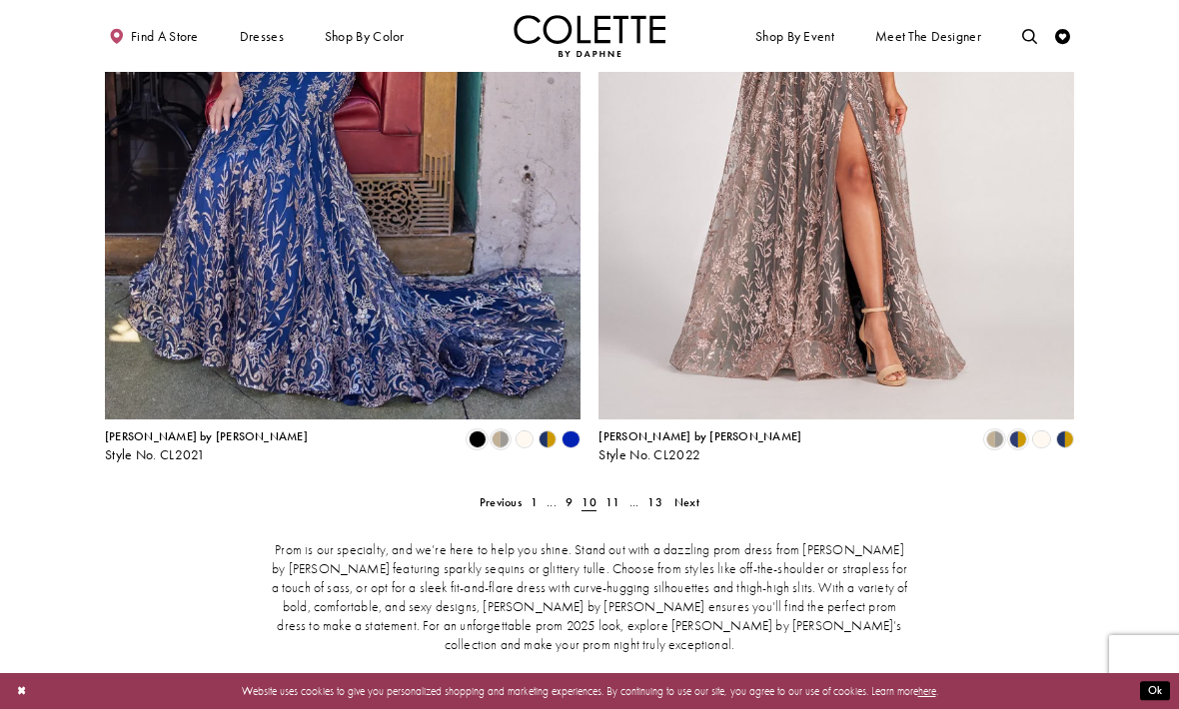
scroll to position [2964, 0]
click at [627, 491] on link "..." at bounding box center [633, 502] width 19 height 22
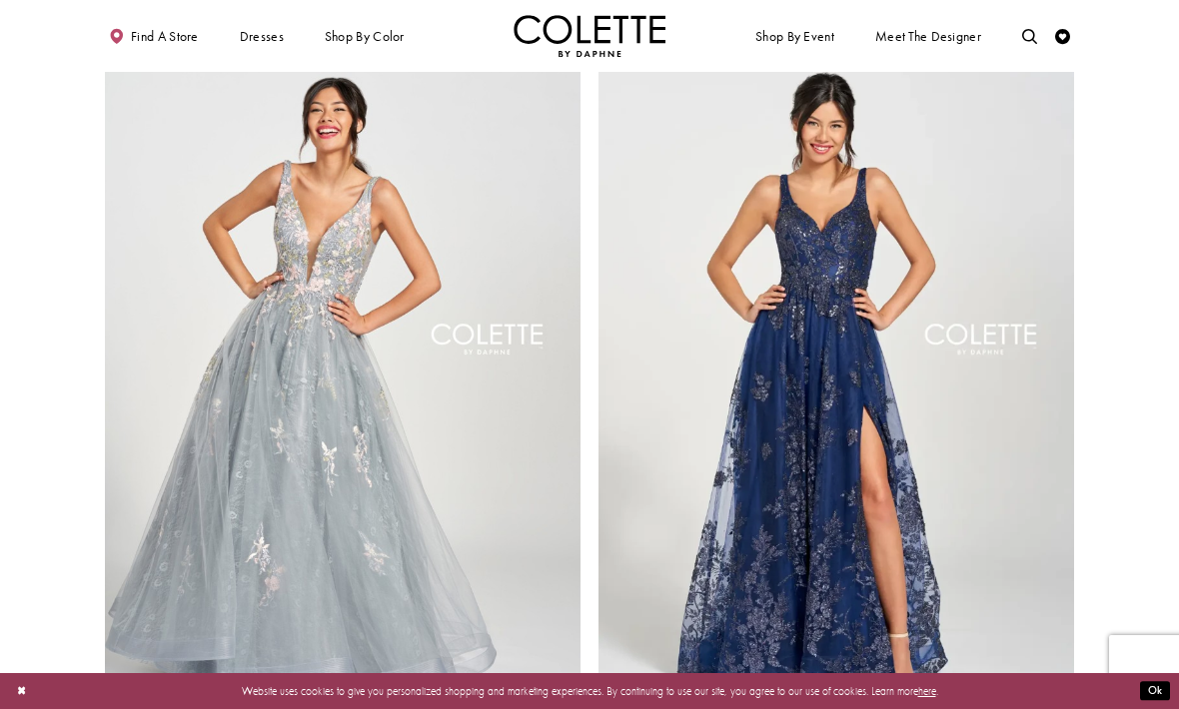
scroll to position [2747, 0]
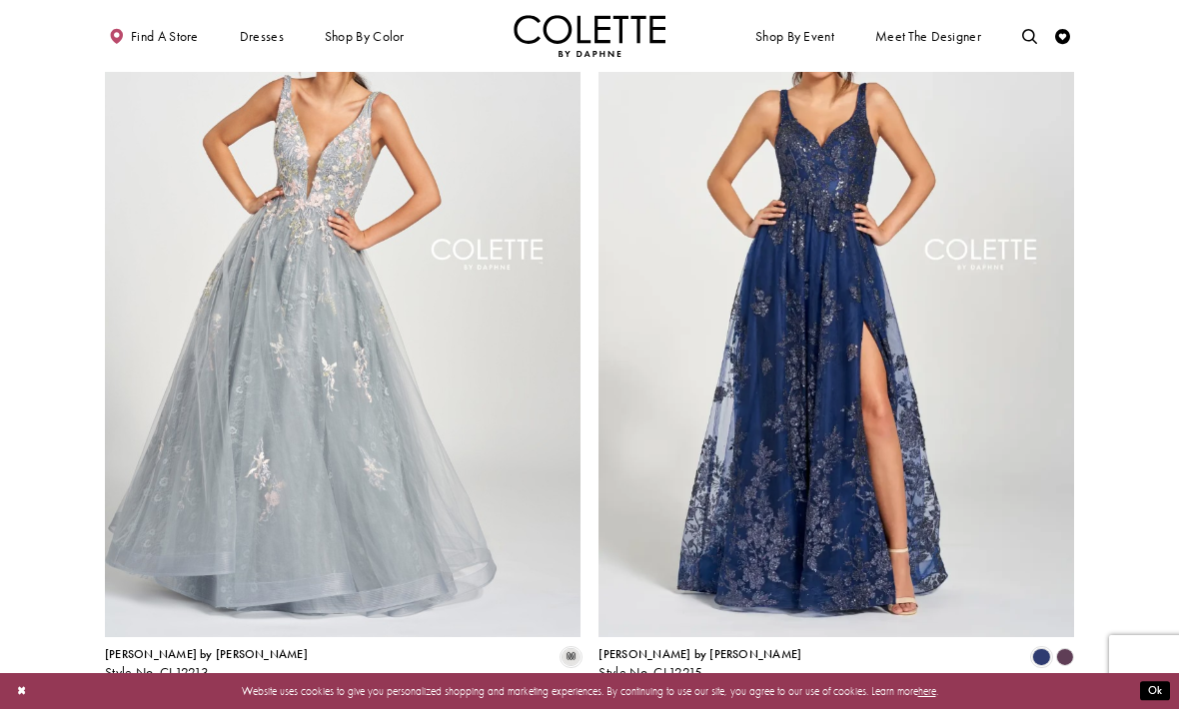
click at [646, 708] on span "13" at bounding box center [649, 720] width 14 height 16
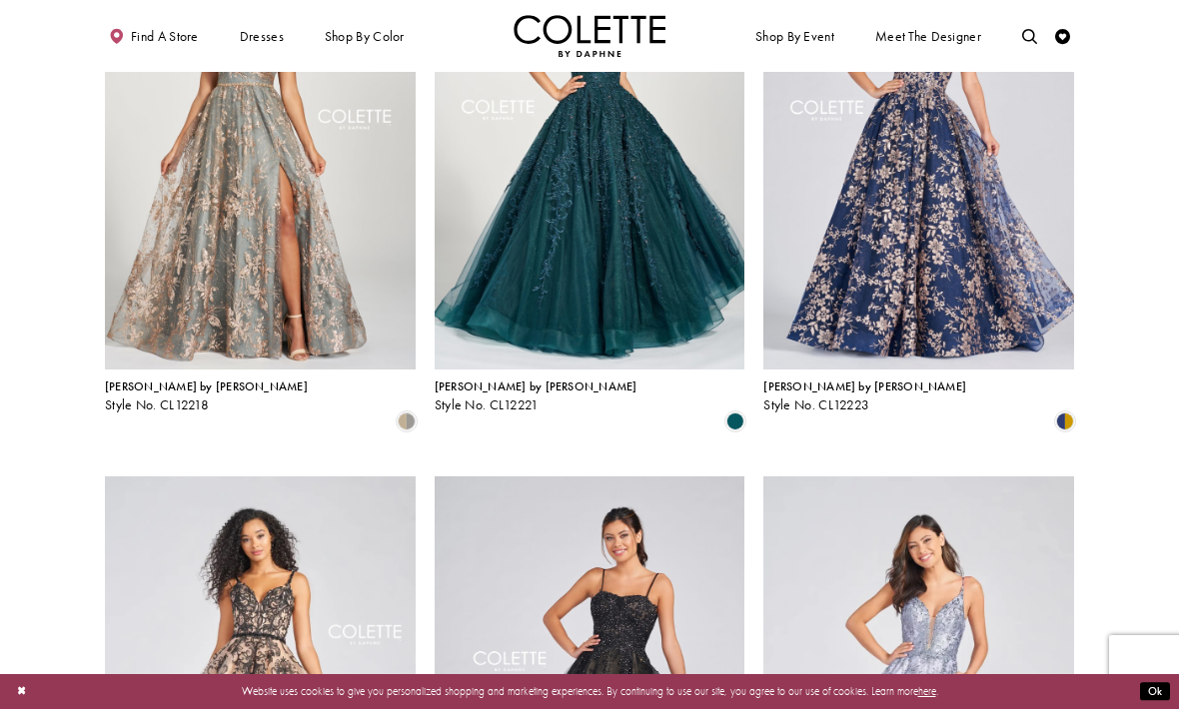
scroll to position [540, 0]
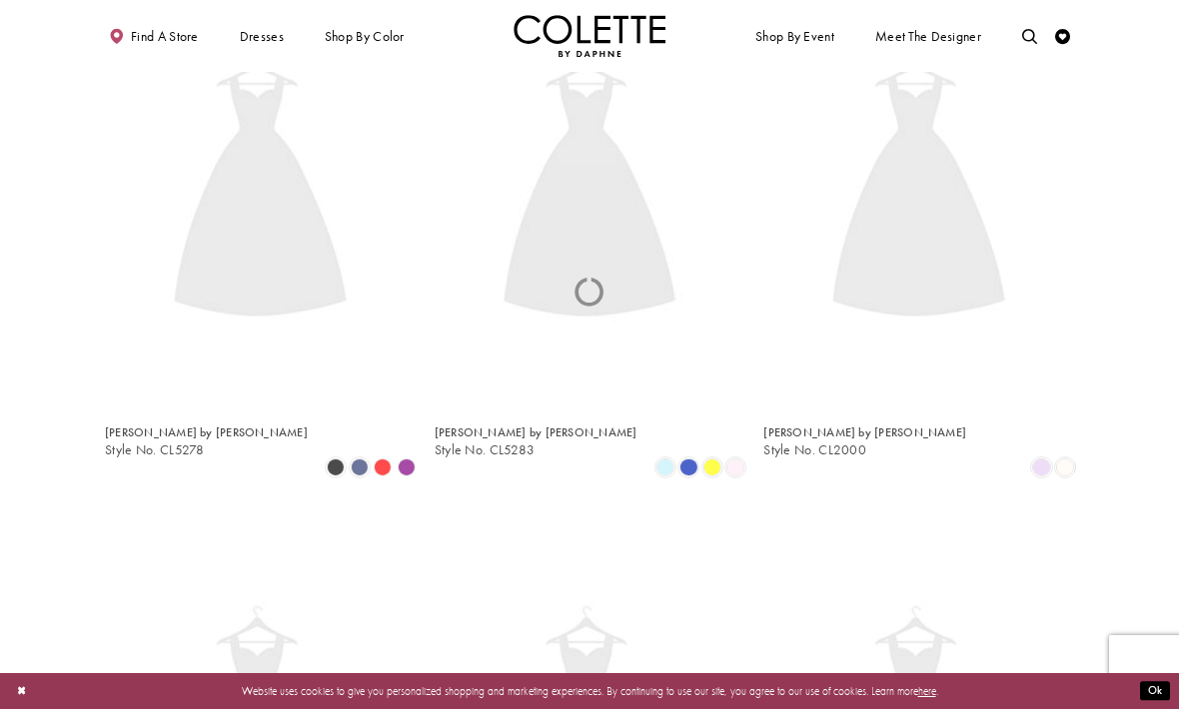
scroll to position [388, 0]
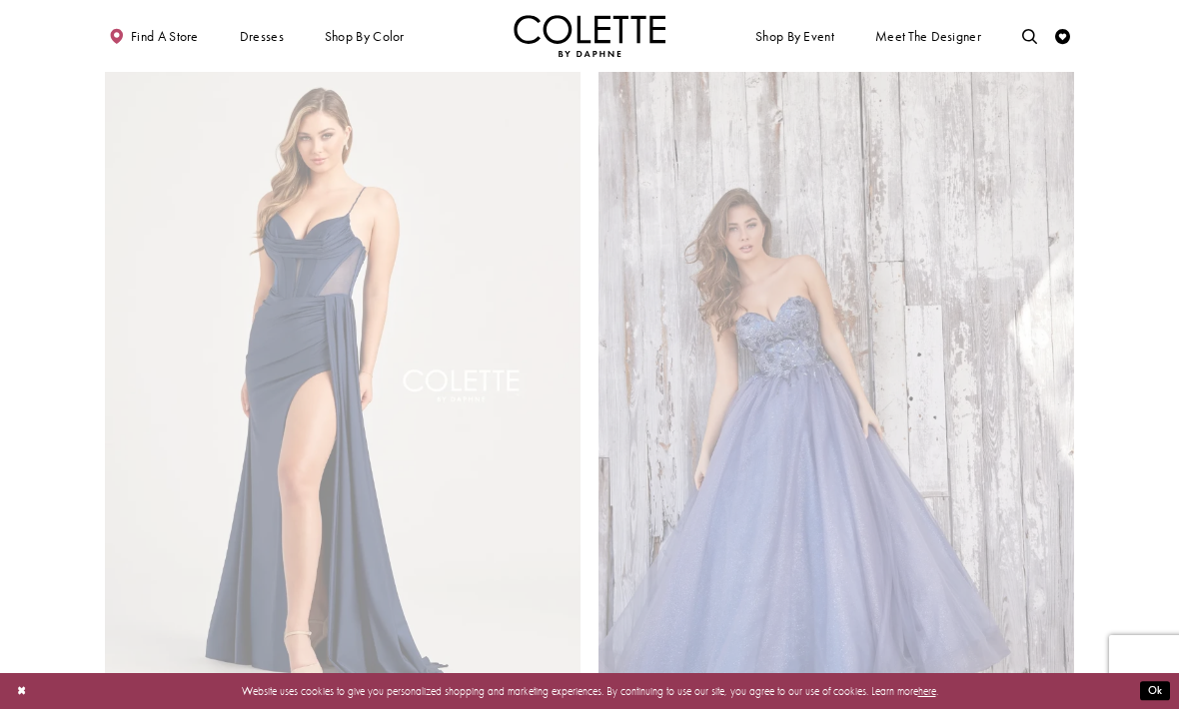
scroll to position [388, 0]
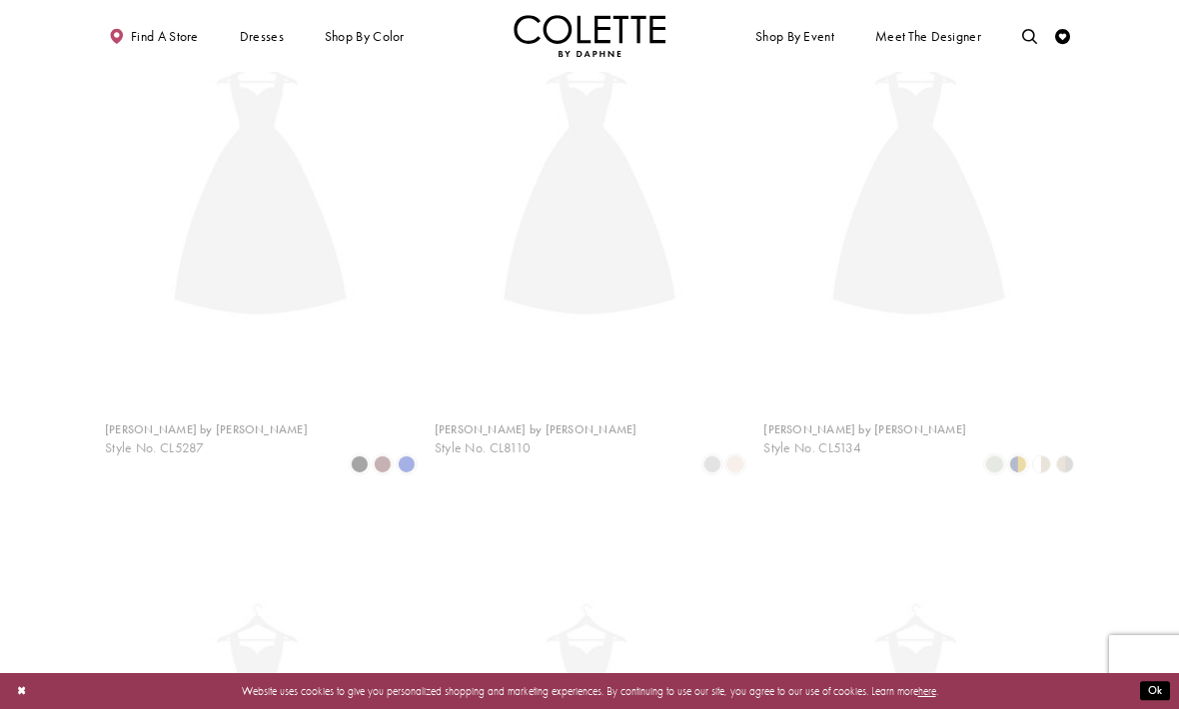
scroll to position [388, 0]
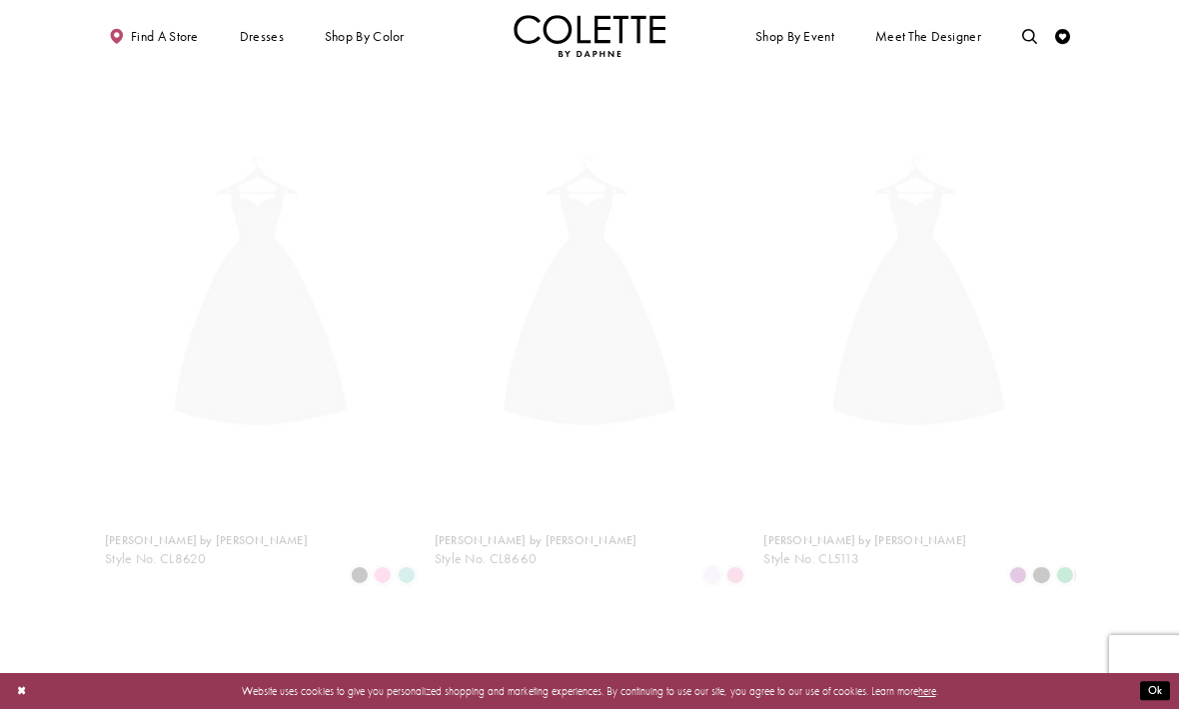
scroll to position [388, 0]
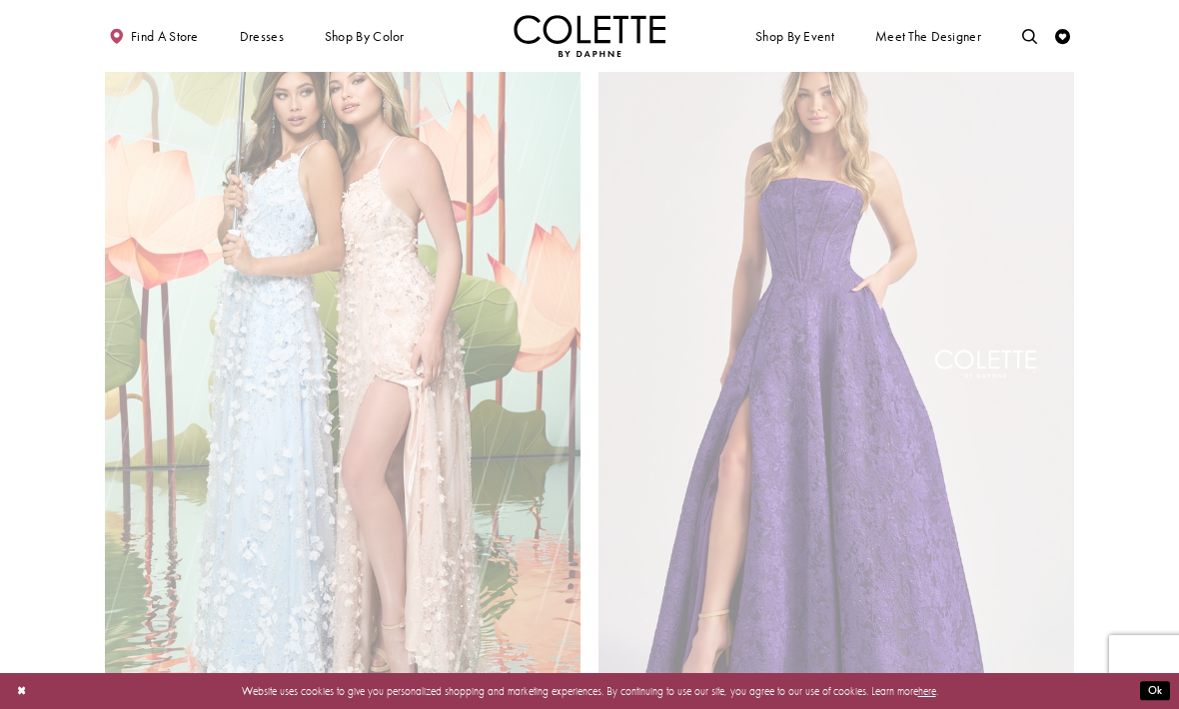
scroll to position [388, 0]
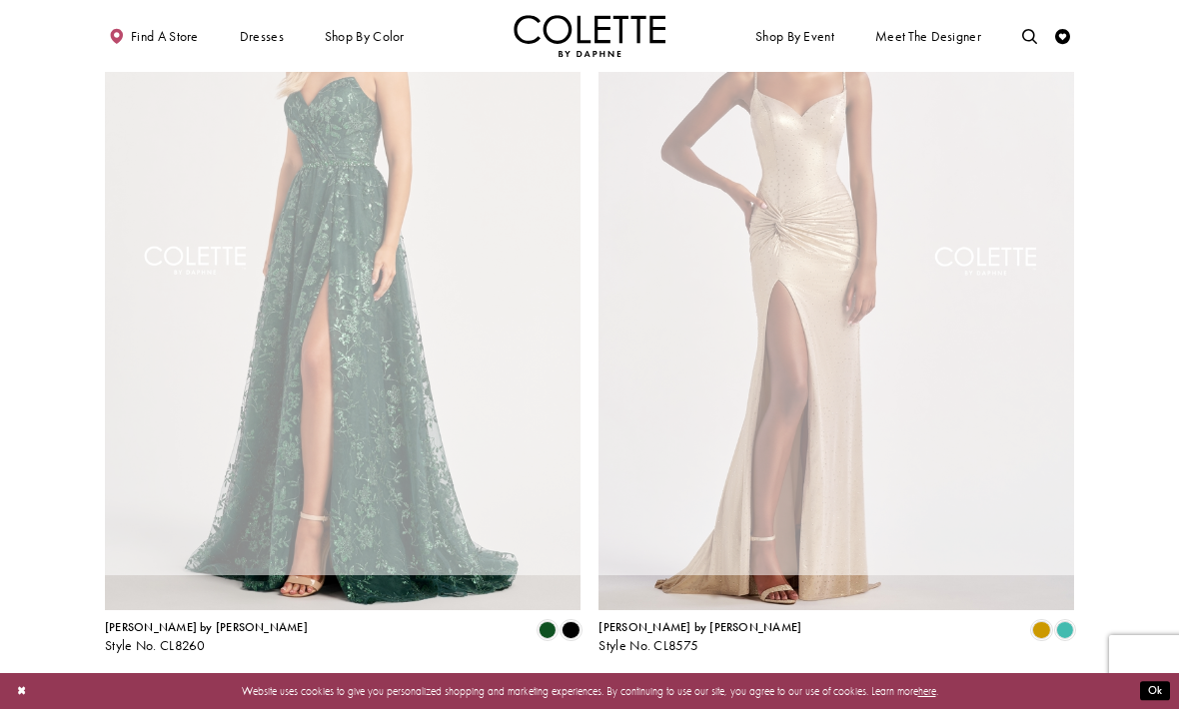
scroll to position [388, 0]
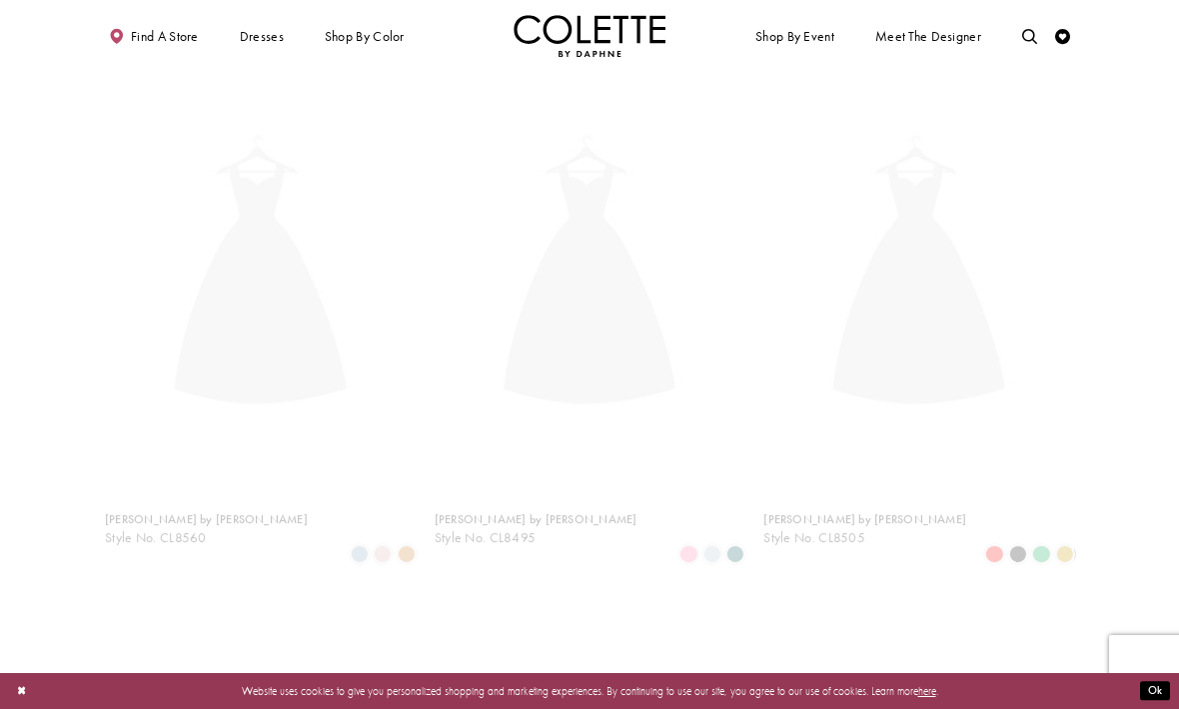
scroll to position [388, 0]
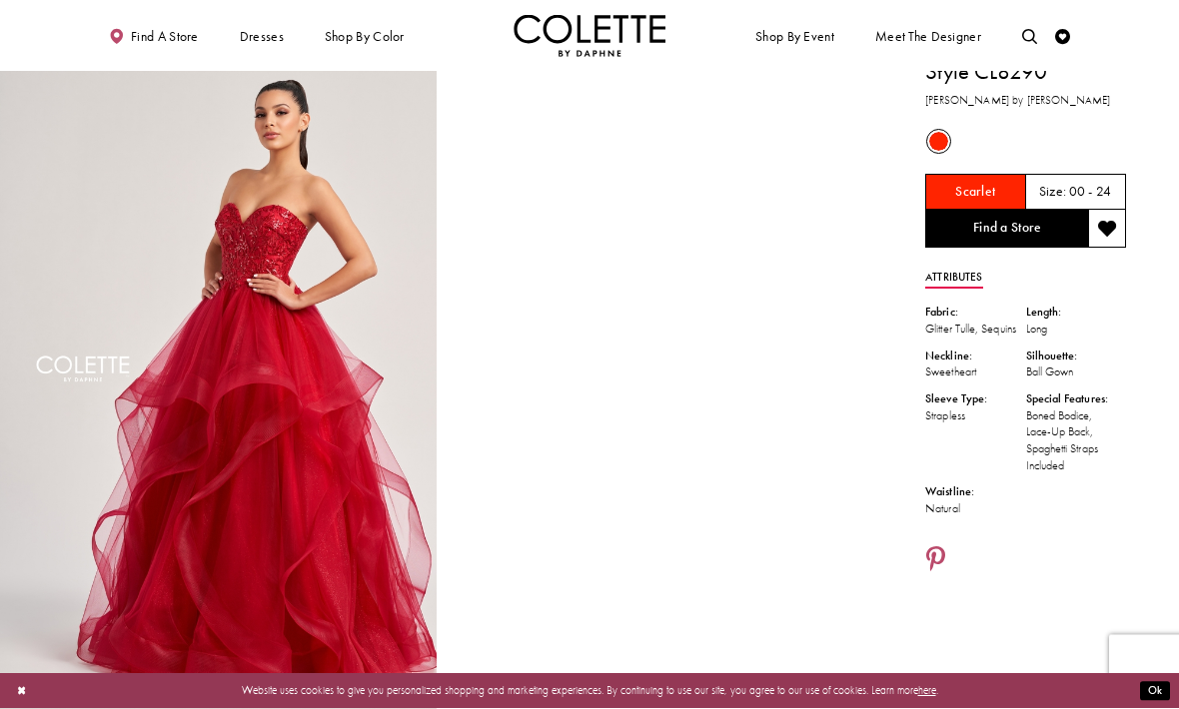
scroll to position [16, 0]
